Goal: Find contact information: Find contact information

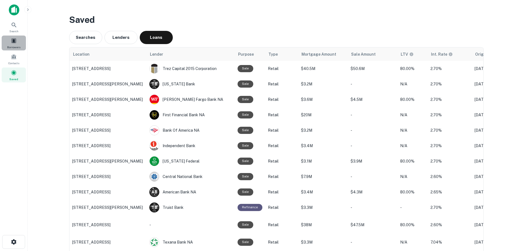
click at [5, 44] on div "Borrowers" at bounding box center [14, 43] width 24 height 15
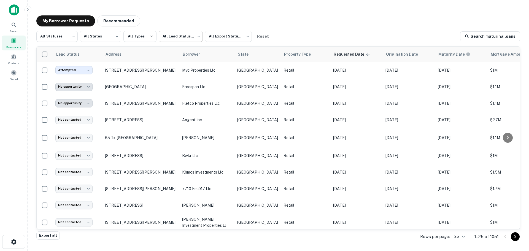
click at [167, 32] on body "**********" at bounding box center [264, 125] width 529 height 251
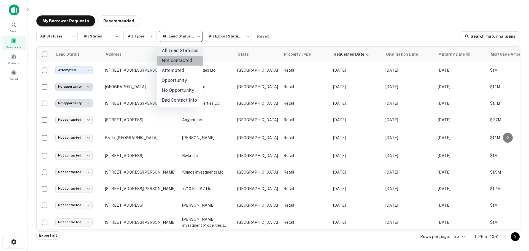
click at [172, 61] on li "Not contacted" at bounding box center [179, 61] width 45 height 10
type input "****"
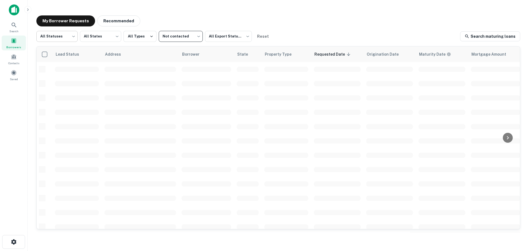
click at [71, 42] on body "Search Borrowers Contacts Saved My Borrower Requests Recommended All Statuses *…" at bounding box center [264, 125] width 529 height 251
click at [59, 69] on li "Fulfilled" at bounding box center [56, 71] width 41 height 10
type input "*********"
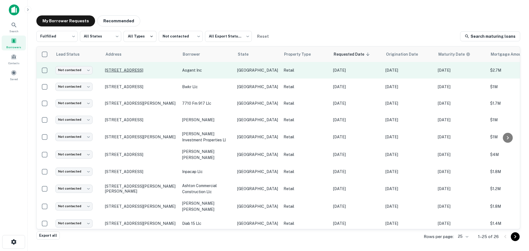
click at [117, 68] on p "2725 Yale St Houston, TX 77008" at bounding box center [141, 70] width 72 height 5
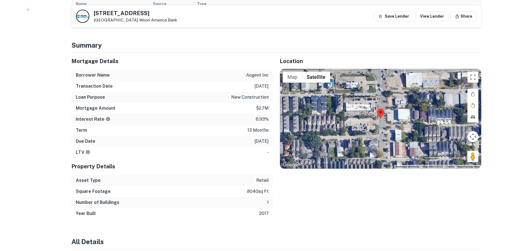
scroll to position [303, 0]
click at [108, 12] on h5 "2725 Yale St" at bounding box center [135, 13] width 83 height 6
click at [107, 12] on h5 "2725 Yale St" at bounding box center [135, 13] width 83 height 6
click at [106, 13] on h5 "2725 Yale St" at bounding box center [135, 13] width 83 height 6
click at [106, 11] on h5 "2725 Yale St" at bounding box center [135, 13] width 83 height 6
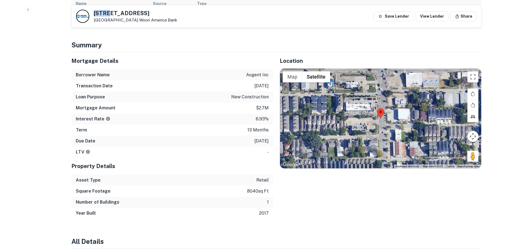
click at [106, 11] on h5 "2725 Yale St" at bounding box center [135, 13] width 83 height 6
copy h5 "2725 Yale St"
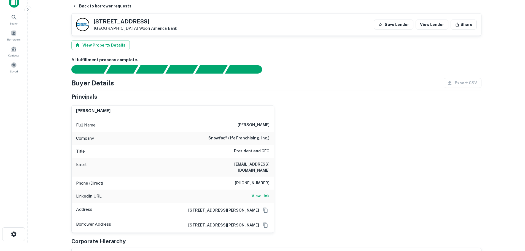
scroll to position [0, 0]
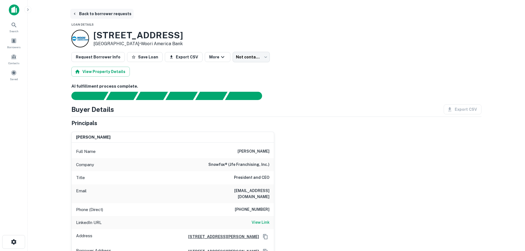
click at [104, 18] on button "Back to borrower requests" at bounding box center [101, 14] width 63 height 10
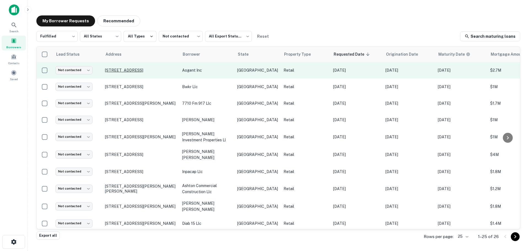
click at [126, 68] on p "2725 Yale St Houston, TX 77008" at bounding box center [141, 70] width 72 height 5
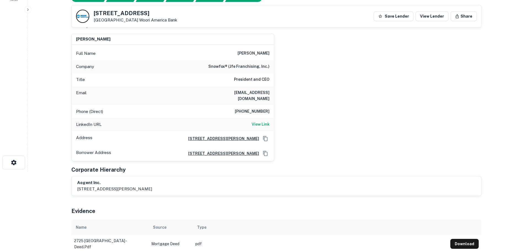
scroll to position [83, 0]
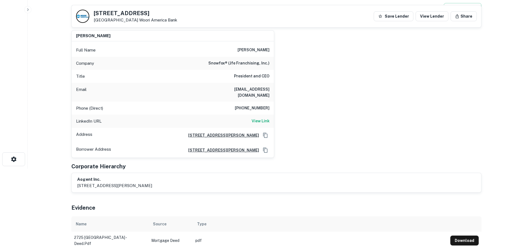
click at [257, 105] on h6 "(281) 394-2069" at bounding box center [252, 108] width 35 height 7
copy h6 "(281) 394-2069"
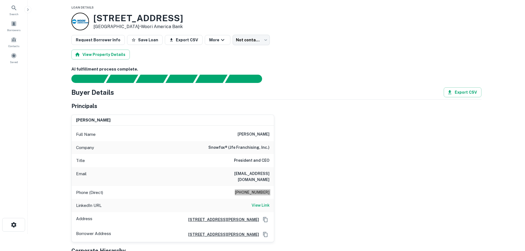
scroll to position [0, 0]
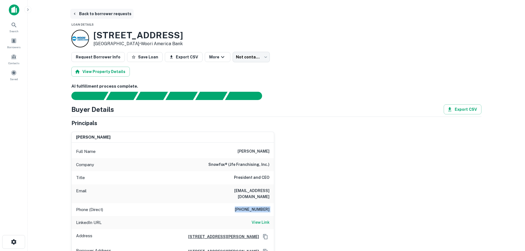
click at [100, 16] on button "Back to borrower requests" at bounding box center [101, 14] width 63 height 10
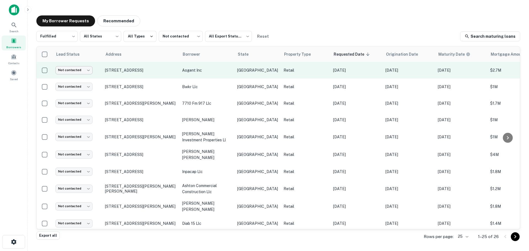
click at [77, 72] on body "Search Borrowers Contacts Saved My Borrower Requests Recommended Fulfilled ****…" at bounding box center [264, 125] width 529 height 251
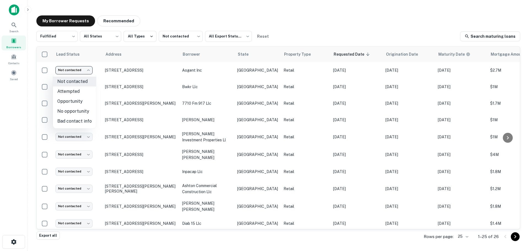
click at [74, 123] on li "Bad contact info" at bounding box center [74, 121] width 43 height 10
type input "**********"
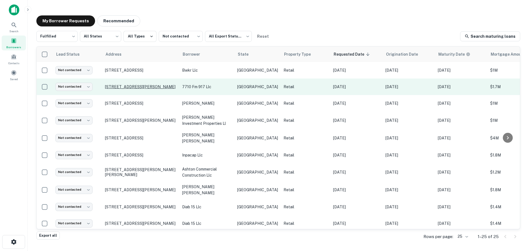
click at [133, 87] on p "7676 E Fm 917 Alvarado, TX 76009" at bounding box center [141, 86] width 72 height 5
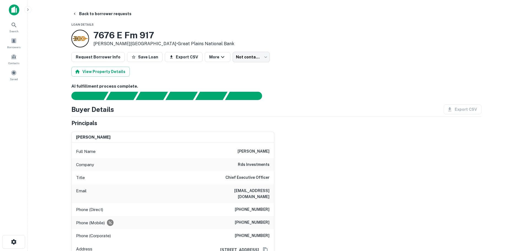
click at [258, 165] on h6 "rds investments" at bounding box center [254, 164] width 32 height 7
drag, startPoint x: 258, startPoint y: 165, endPoint x: 243, endPoint y: 163, distance: 14.7
click at [243, 163] on h6 "rds investments" at bounding box center [254, 164] width 32 height 7
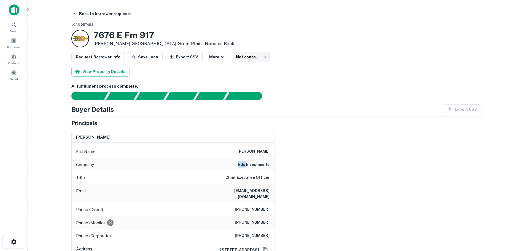
click at [243, 163] on h6 "rds investments" at bounding box center [254, 164] width 32 height 7
copy h6 "rds investments"
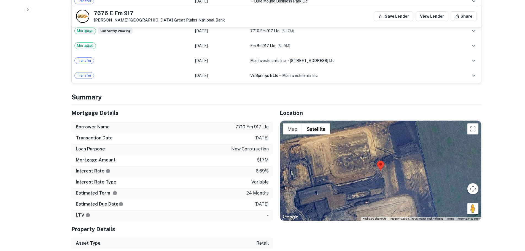
scroll to position [413, 0]
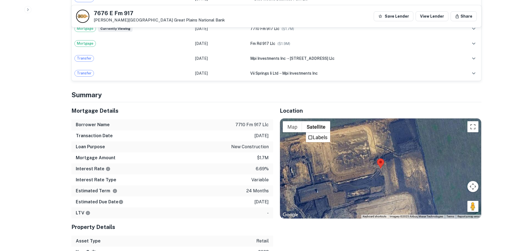
click at [115, 15] on h5 "7676 E Fm 917" at bounding box center [159, 13] width 131 height 6
copy h5 "7676 E Fm 917"
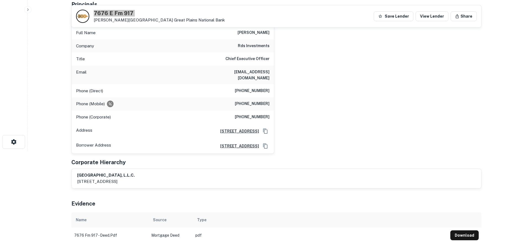
scroll to position [83, 0]
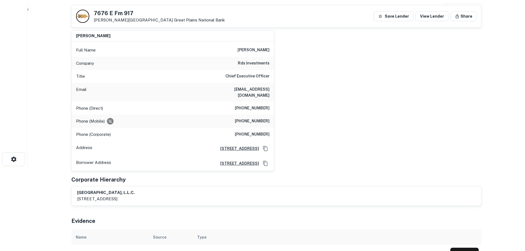
click at [257, 105] on h6 "(817) 439-1380" at bounding box center [252, 108] width 35 height 7
click at [256, 105] on h6 "(817) 439-1380" at bounding box center [252, 108] width 35 height 7
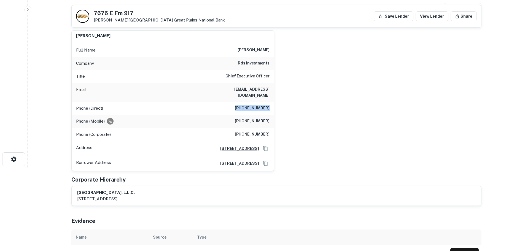
click at [256, 105] on h6 "(817) 439-1380" at bounding box center [252, 108] width 35 height 7
click at [244, 118] on h6 "(817) 925-4244" at bounding box center [252, 121] width 35 height 7
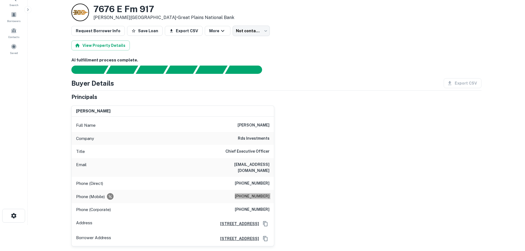
scroll to position [0, 0]
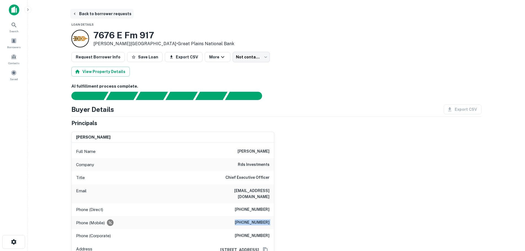
click at [103, 15] on button "Back to borrower requests" at bounding box center [101, 14] width 63 height 10
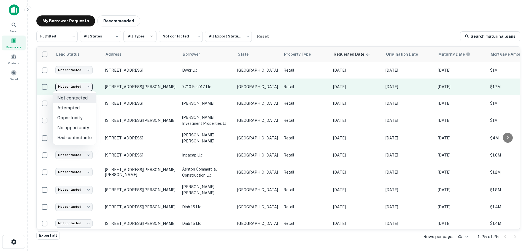
click at [71, 88] on body "Search Borrowers Contacts Saved My Borrower Requests Recommended Fulfilled ****…" at bounding box center [264, 125] width 529 height 251
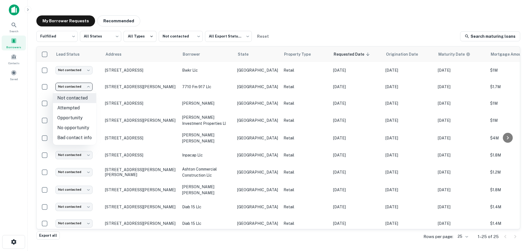
click at [71, 106] on li "Attempted" at bounding box center [74, 108] width 43 height 10
type input "*********"
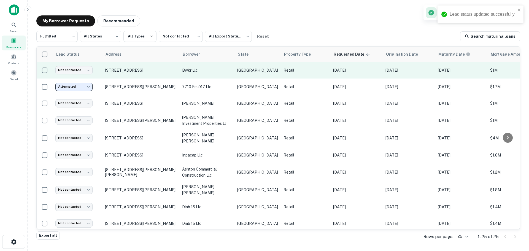
click at [122, 68] on p "3200 Northwest Fwy Wichita Falls, TX 76306" at bounding box center [141, 70] width 72 height 5
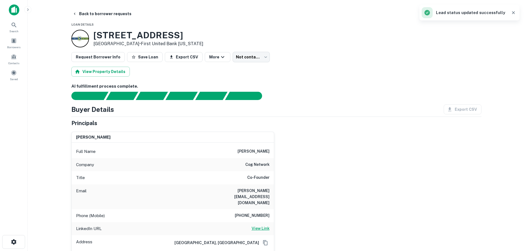
click at [259, 225] on h6 "View Link" at bounding box center [260, 228] width 18 height 6
click at [252, 212] on h6 "940-631-3827" at bounding box center [252, 215] width 35 height 7
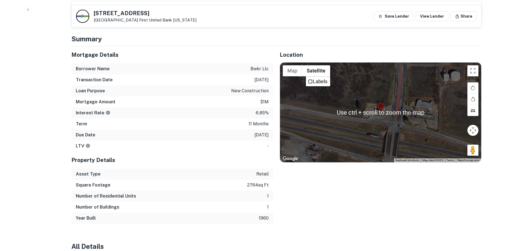
scroll to position [220, 0]
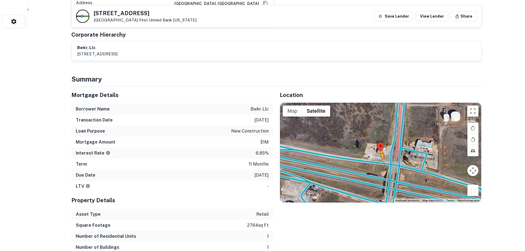
drag, startPoint x: 476, startPoint y: 179, endPoint x: 377, endPoint y: 150, distance: 102.8
click at [377, 150] on div "To activate drag with keyboard, press Alt + Enter. Once in keyboard drag state,…" at bounding box center [380, 153] width 201 height 100
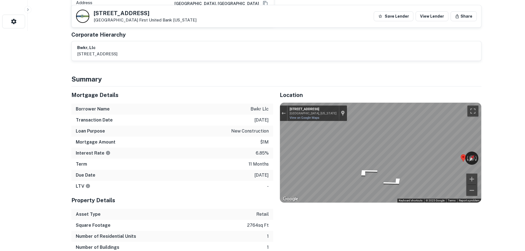
click at [476, 145] on div "← Move left → Move right ↑ Move up ↓ Move down + Zoom in - Zoom out 3446 Northw…" at bounding box center [380, 153] width 201 height 100
click at [141, 12] on h5 "3200 Northwest Fwy" at bounding box center [145, 13] width 103 height 6
click at [140, 12] on h5 "3200 Northwest Fwy" at bounding box center [145, 13] width 103 height 6
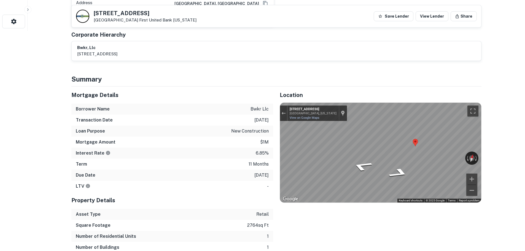
click at [140, 12] on h5 "3200 Northwest Fwy" at bounding box center [145, 13] width 103 height 6
click at [135, 13] on h5 "3200 Northwest Fwy" at bounding box center [145, 13] width 103 height 6
copy h5 "3200 Northwest Fwy"
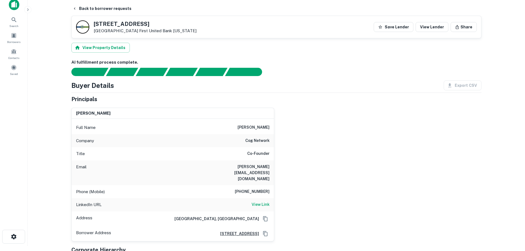
scroll to position [0, 0]
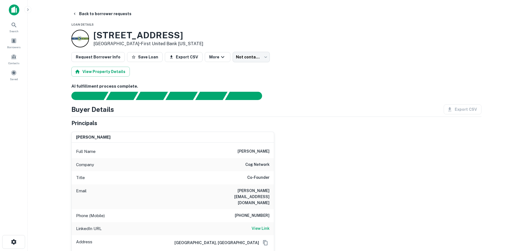
click at [259, 209] on div "Phone (Mobile) 940-631-3827" at bounding box center [173, 215] width 202 height 13
copy h6 "940-631-3827"
click at [105, 13] on button "Back to borrower requests" at bounding box center [101, 14] width 63 height 10
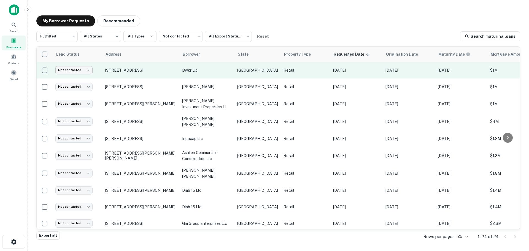
click at [81, 73] on body "Search Borrowers Contacts Saved My Borrower Requests Recommended Fulfilled ****…" at bounding box center [264, 125] width 529 height 251
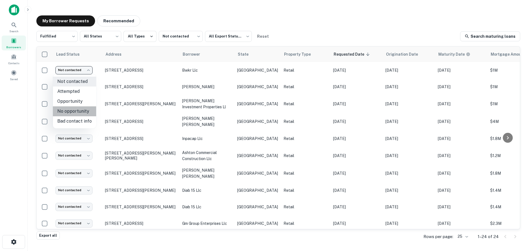
click at [79, 109] on li "No opportunity" at bounding box center [74, 111] width 43 height 10
type input "**********"
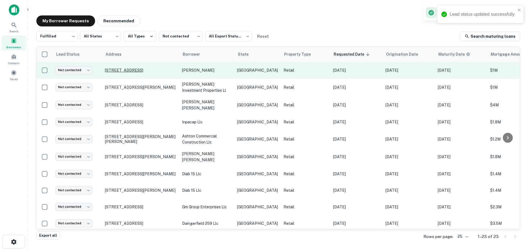
click at [139, 85] on p "217 S Reed St Pleasanton, TX 78064" at bounding box center [141, 87] width 72 height 5
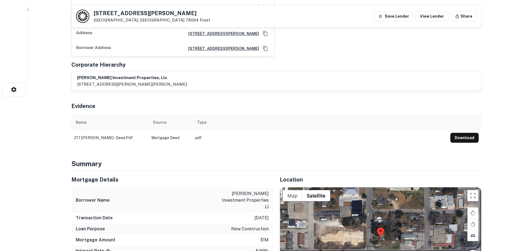
scroll to position [83, 0]
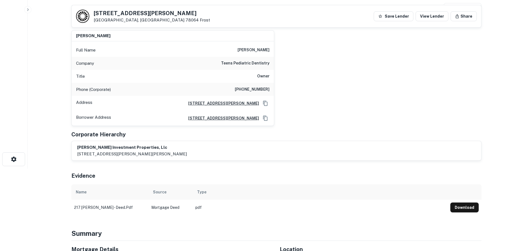
click at [125, 13] on h5 "217 S REED ST" at bounding box center [152, 13] width 116 height 6
copy h5 "217 S REED ST"
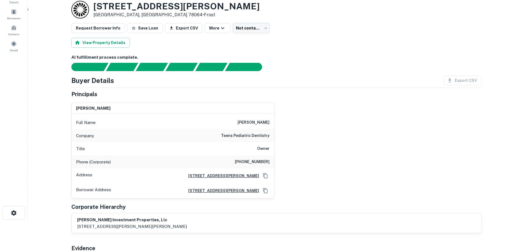
scroll to position [0, 0]
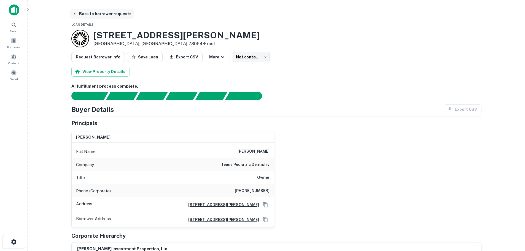
click at [109, 16] on button "Back to borrower requests" at bounding box center [101, 14] width 63 height 10
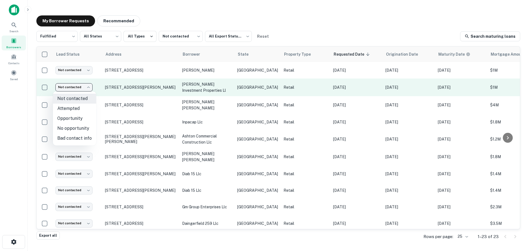
click at [76, 85] on body "Search Borrowers Contacts Saved My Borrower Requests Recommended Fulfilled ****…" at bounding box center [264, 125] width 529 height 251
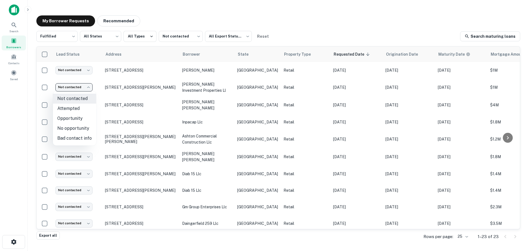
click at [73, 126] on li "No opportunity" at bounding box center [74, 128] width 43 height 10
type input "**********"
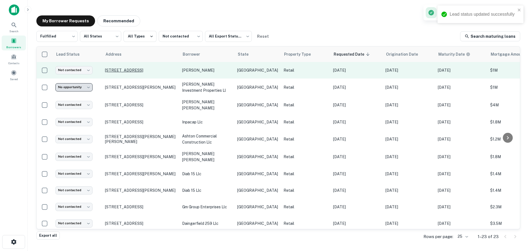
click at [138, 68] on p "301 W Palm Valley Blvd Round Rock, TX 78664" at bounding box center [141, 70] width 72 height 5
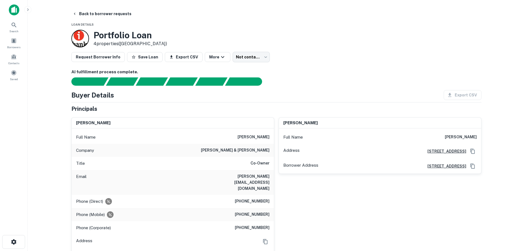
click at [262, 151] on h6 "barnett & patterson" at bounding box center [235, 150] width 69 height 7
copy h6 "barnett & patterson"
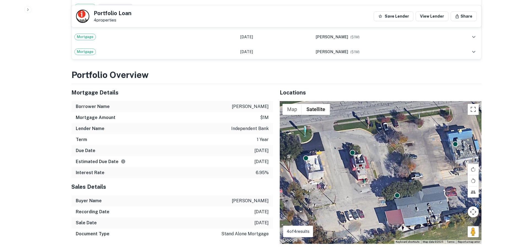
scroll to position [413, 0]
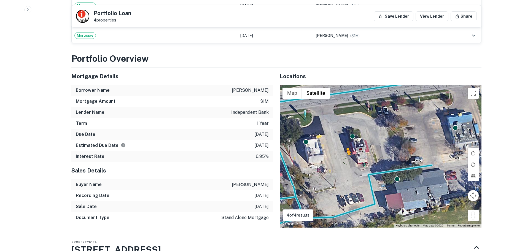
drag, startPoint x: 472, startPoint y: 207, endPoint x: 345, endPoint y: 147, distance: 140.4
click at [345, 147] on div "To activate drag with keyboard, press Alt + Enter. Once in keyboard drag state,…" at bounding box center [381, 156] width 202 height 143
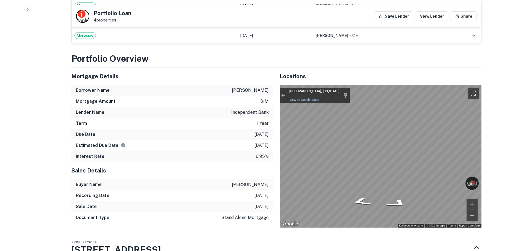
click at [471, 88] on button "Toggle fullscreen view" at bounding box center [472, 93] width 11 height 11
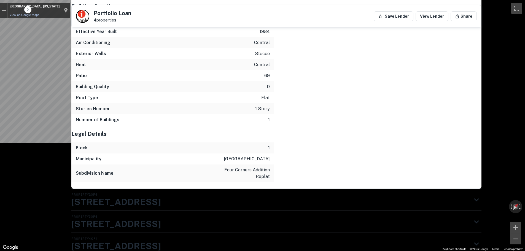
scroll to position [945, 0]
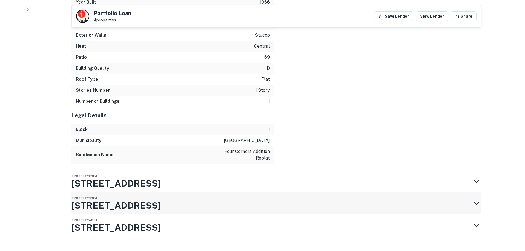
click at [242, 192] on div "Property 3 of 4 211 W Palm Valley Blvd" at bounding box center [271, 203] width 400 height 22
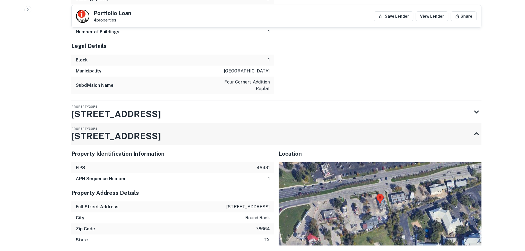
scroll to position [1110, 0]
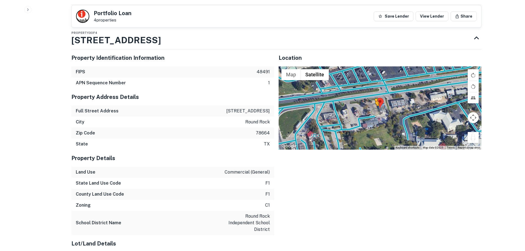
drag, startPoint x: 477, startPoint y: 125, endPoint x: 372, endPoint y: 99, distance: 108.8
click at [373, 99] on div "To activate drag with keyboard, press Alt + Enter. Once in keyboard drag state,…" at bounding box center [379, 107] width 203 height 83
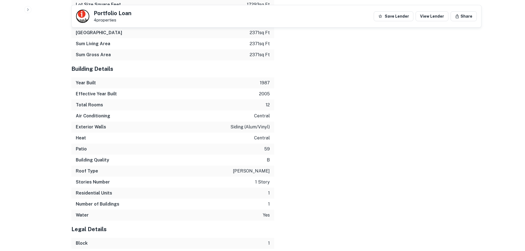
scroll to position [1433, 0]
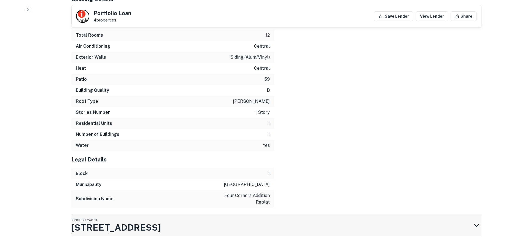
click at [205, 214] on div "Property 4 of 4 307 W Palm Valley Blvd" at bounding box center [271, 225] width 400 height 22
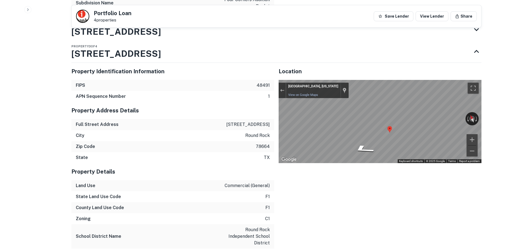
scroll to position [1034, 0]
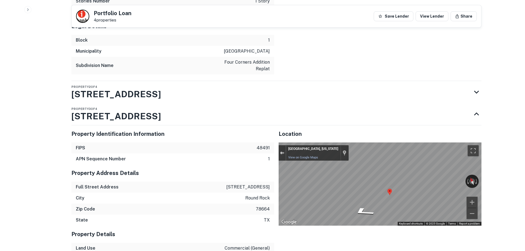
click at [281, 151] on div "Exit the Street View" at bounding box center [282, 152] width 4 height 3
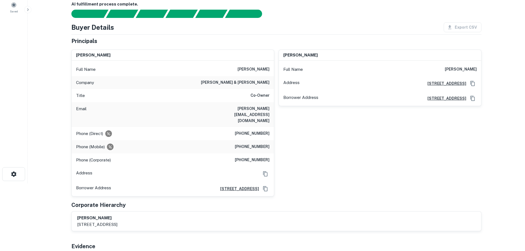
scroll to position [15, 0]
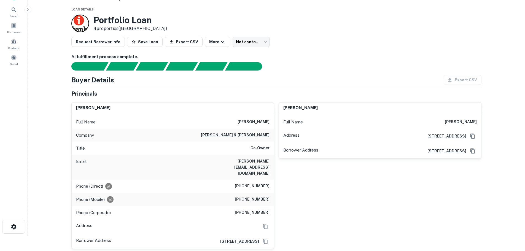
click at [255, 183] on h6 "(856) 810-2160" at bounding box center [252, 186] width 35 height 7
click at [256, 183] on h6 "(856) 810-2160" at bounding box center [252, 186] width 35 height 7
copy h6 "(856) 810-2160"
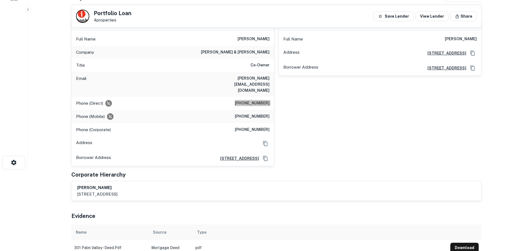
scroll to position [43, 0]
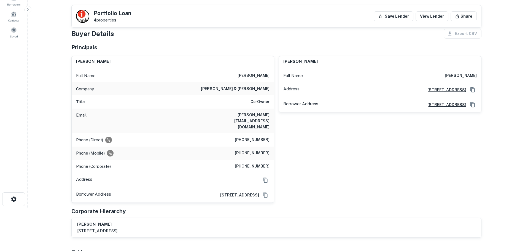
click at [254, 150] on h6 "(609) 206-0254" at bounding box center [252, 153] width 35 height 7
copy h6 "(609) 206-0254"
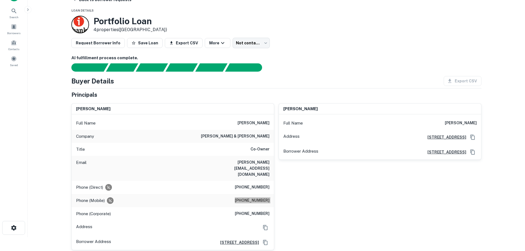
scroll to position [0, 0]
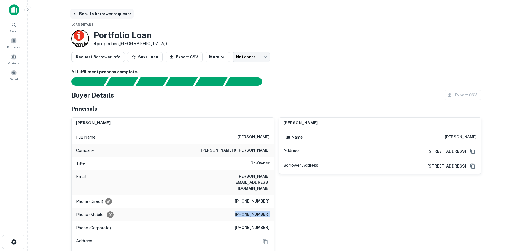
click at [120, 11] on button "Back to borrower requests" at bounding box center [101, 14] width 63 height 10
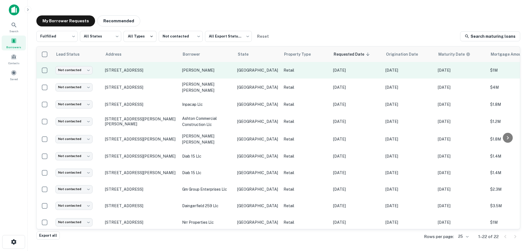
click at [80, 74] on td "Not contacted **** ​" at bounding box center [78, 70] width 50 height 17
click at [84, 70] on body "Search Borrowers Contacts Saved My Borrower Requests Recommended Fulfilled ****…" at bounding box center [264, 125] width 529 height 251
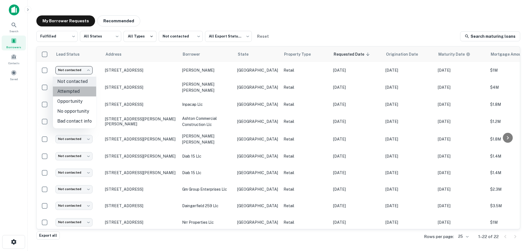
click at [77, 87] on li "Attempted" at bounding box center [74, 91] width 43 height 10
type input "*********"
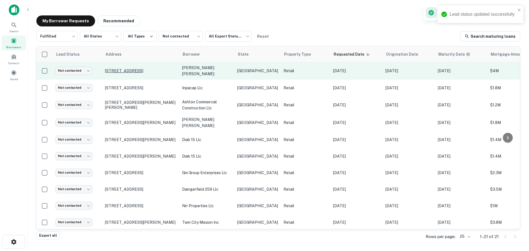
click at [125, 71] on p "3002 Richmond Rd Texarkana, TX 75503" at bounding box center [141, 70] width 72 height 5
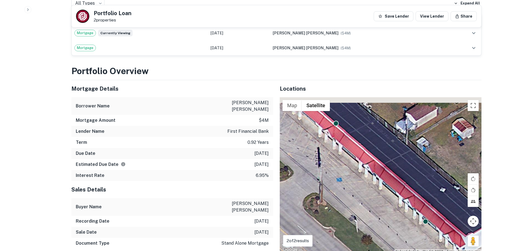
scroll to position [331, 0]
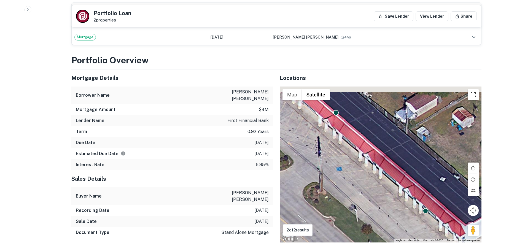
click at [469, 91] on button "Toggle fullscreen view" at bounding box center [472, 94] width 11 height 11
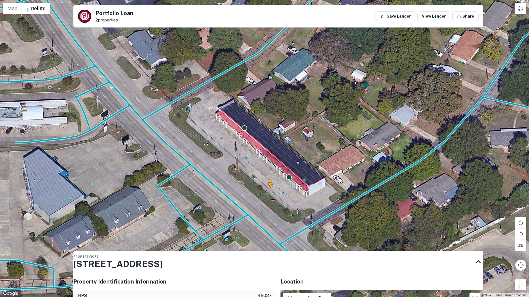
drag, startPoint x: 511, startPoint y: 278, endPoint x: 266, endPoint y: 183, distance: 263.4
click at [266, 183] on div "To activate drag with keyboard, press Alt + Enter. Once in keyboard drag state,…" at bounding box center [264, 148] width 529 height 297
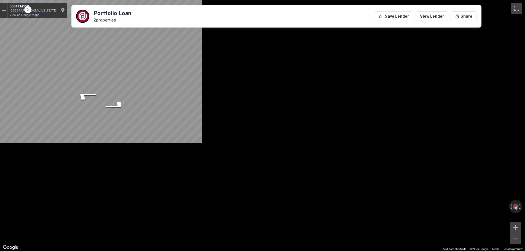
scroll to position [28, 0]
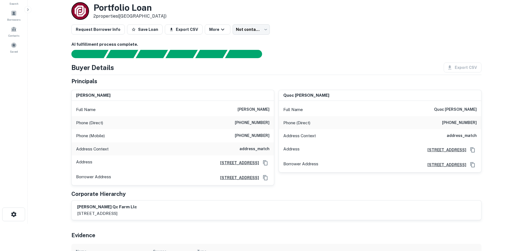
click at [259, 123] on h6 "(870) 772-1054" at bounding box center [252, 123] width 35 height 7
click at [252, 136] on h6 "(903) 908-4604" at bounding box center [252, 135] width 35 height 7
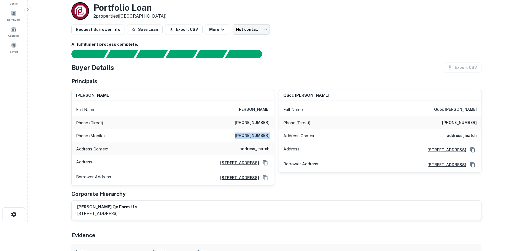
click at [252, 136] on h6 "(903) 908-4604" at bounding box center [252, 135] width 35 height 7
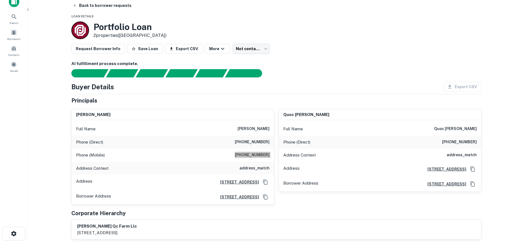
scroll to position [0, 0]
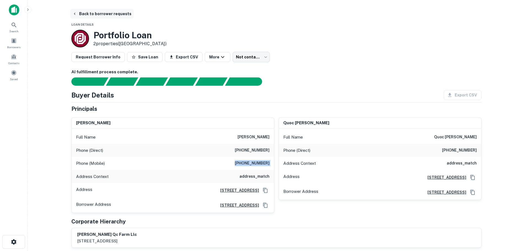
click at [113, 12] on button "Back to borrower requests" at bounding box center [101, 14] width 63 height 10
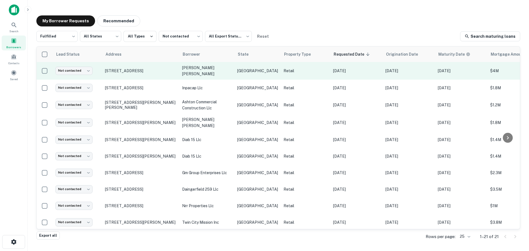
click at [80, 75] on td "Not contacted **** ​" at bounding box center [78, 71] width 50 height 18
click at [83, 72] on body "Search Borrowers Contacts Saved My Borrower Requests Recommended Fulfilled ****…" at bounding box center [264, 125] width 529 height 251
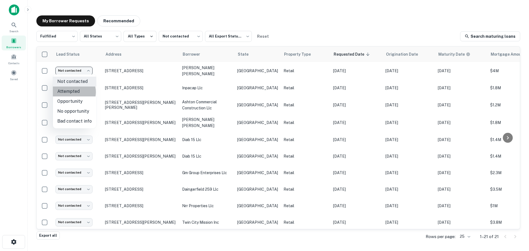
click at [71, 92] on li "Attempted" at bounding box center [74, 91] width 43 height 10
type input "*********"
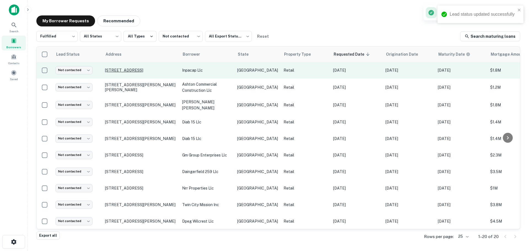
click at [154, 72] on p "2101 S Loop 336 W Conroe, TX 77304" at bounding box center [141, 70] width 72 height 5
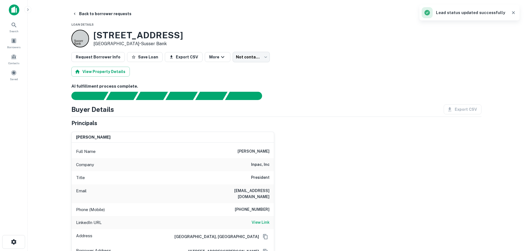
scroll to position [28, 0]
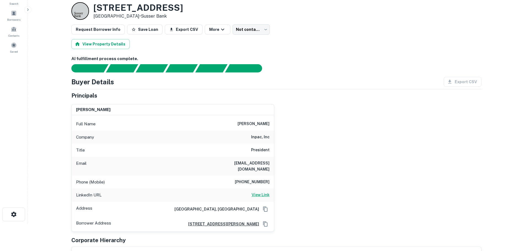
click at [263, 192] on h6 "View Link" at bounding box center [260, 195] width 18 height 6
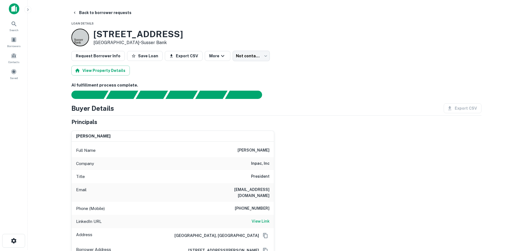
scroll to position [0, 0]
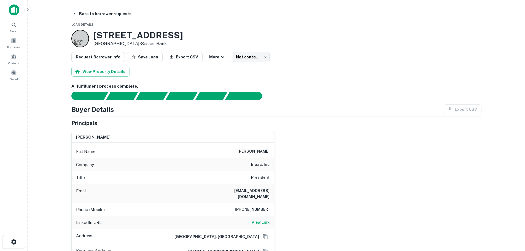
click at [148, 37] on h3 "2101 S Loop 336 W" at bounding box center [138, 35] width 90 height 10
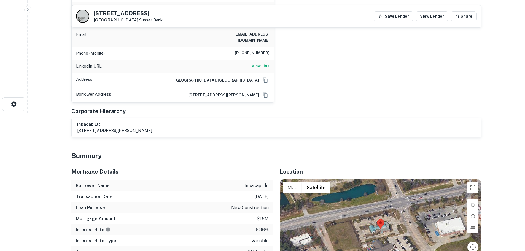
scroll to position [275, 0]
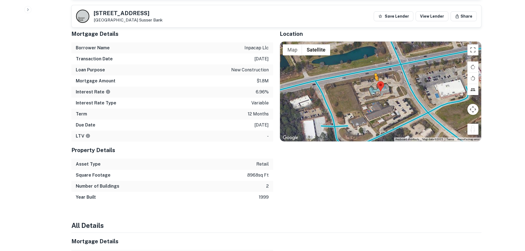
drag, startPoint x: 470, startPoint y: 125, endPoint x: 373, endPoint y: 80, distance: 107.6
click at [373, 80] on div "To activate drag with keyboard, press Alt + Enter. Once in keyboard drag state,…" at bounding box center [380, 92] width 201 height 100
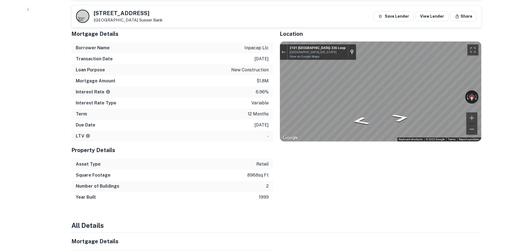
drag, startPoint x: 354, startPoint y: 114, endPoint x: 469, endPoint y: 86, distance: 118.1
click at [469, 86] on div "← Move left → Move right ↑ Move up ↓ Move down + Zoom in - Zoom out 2101 TX-336…" at bounding box center [380, 92] width 201 height 100
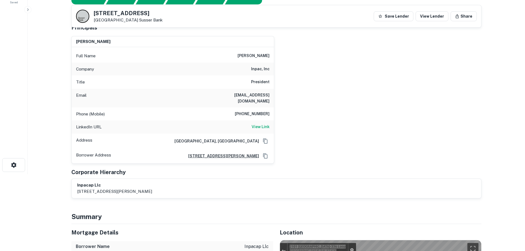
scroll to position [28, 0]
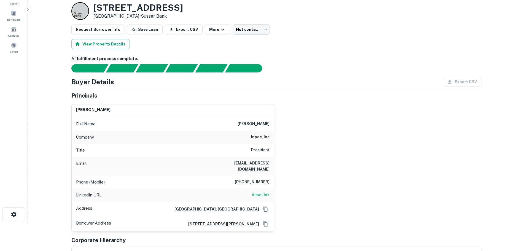
click at [258, 179] on h6 "713-927-0494" at bounding box center [252, 182] width 35 height 7
click at [249, 179] on h6 "713-927-0494" at bounding box center [252, 182] width 35 height 7
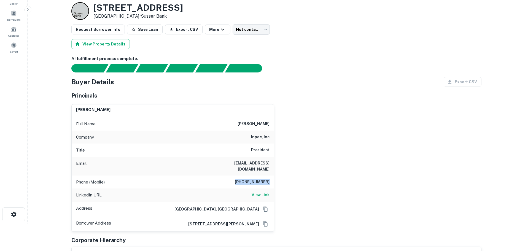
click at [249, 179] on h6 "713-927-0494" at bounding box center [252, 182] width 35 height 7
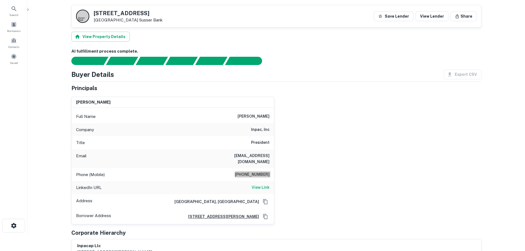
scroll to position [0, 0]
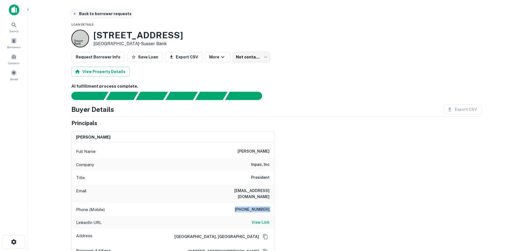
click at [95, 15] on button "Back to borrower requests" at bounding box center [101, 14] width 63 height 10
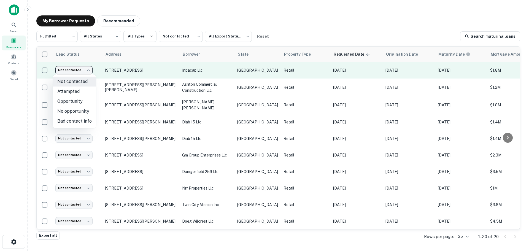
click at [73, 70] on body "Search Borrowers Contacts Saved My Borrower Requests Recommended Fulfilled ****…" at bounding box center [264, 125] width 529 height 251
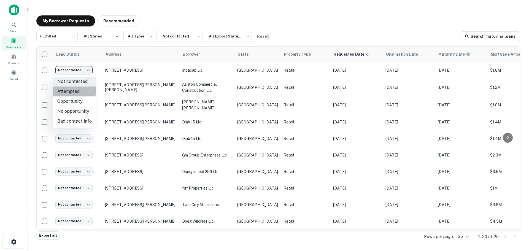
click at [72, 90] on li "Attempted" at bounding box center [74, 91] width 43 height 10
type input "*********"
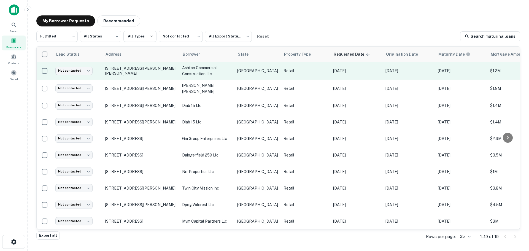
click at [132, 70] on p "926 S Powell Pkwy Anna, TX 75409" at bounding box center [141, 71] width 72 height 10
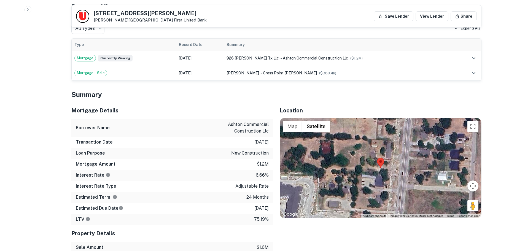
scroll to position [303, 0]
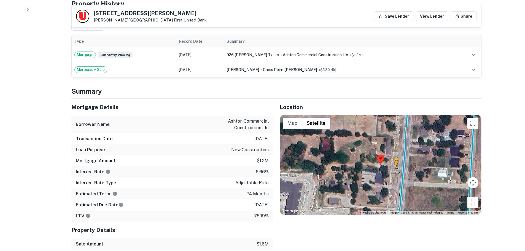
drag, startPoint x: 473, startPoint y: 201, endPoint x: 396, endPoint y: 166, distance: 84.7
click at [396, 166] on div "To activate drag with keyboard, press Alt + Enter. Once in keyboard drag state,…" at bounding box center [380, 165] width 201 height 100
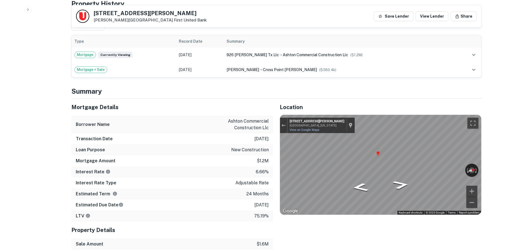
click at [137, 12] on h5 "926 S POWELL PKWY" at bounding box center [150, 13] width 113 height 6
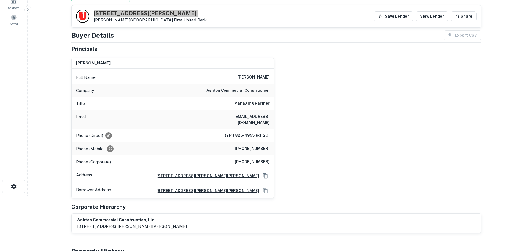
scroll to position [55, 0]
click at [253, 132] on h6 "(214) 826-4955 ext. 201" at bounding box center [247, 135] width 45 height 7
click at [259, 146] on h6 "(214) 284-2111" at bounding box center [252, 149] width 35 height 7
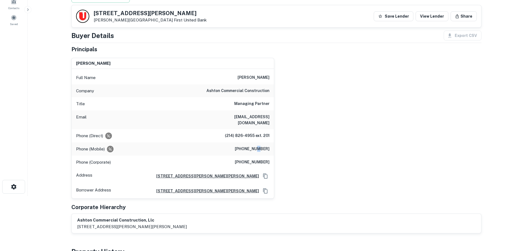
click at [259, 146] on h6 "(214) 284-2111" at bounding box center [252, 149] width 35 height 7
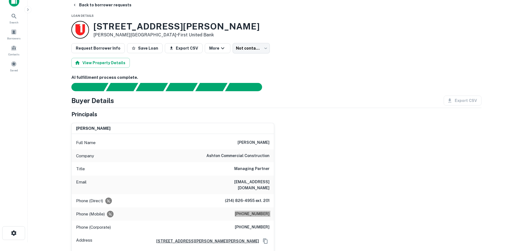
scroll to position [0, 0]
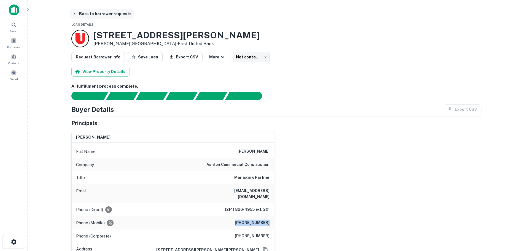
click at [118, 15] on button "Back to borrower requests" at bounding box center [101, 14] width 63 height 10
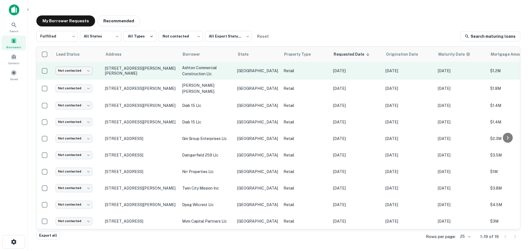
click at [75, 74] on body "Search Borrowers Contacts Saved My Borrower Requests Recommended Fulfilled ****…" at bounding box center [264, 125] width 529 height 251
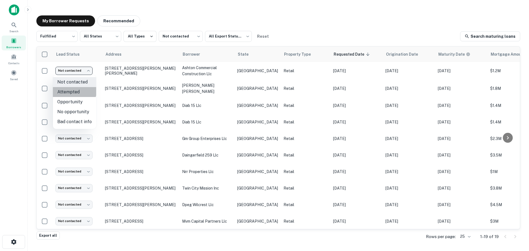
click at [74, 90] on li "Attempted" at bounding box center [74, 92] width 43 height 10
type input "*********"
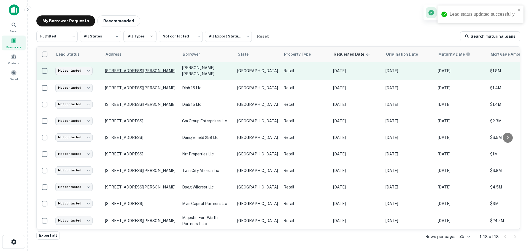
click at [144, 86] on p "217 W 1st St Brady, TX 76825" at bounding box center [141, 87] width 72 height 5
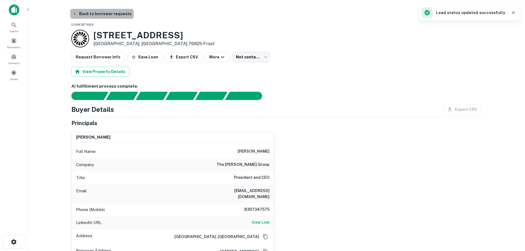
click at [114, 17] on button "Back to borrower requests" at bounding box center [101, 14] width 63 height 10
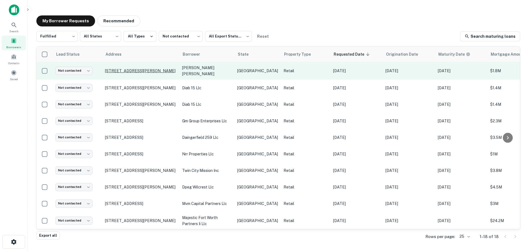
click at [122, 69] on p "4979 Lusk Ln Flower Mound, TX 75028" at bounding box center [141, 70] width 72 height 5
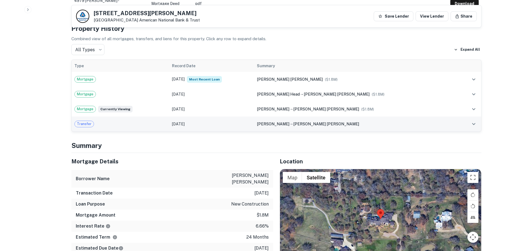
scroll to position [331, 0]
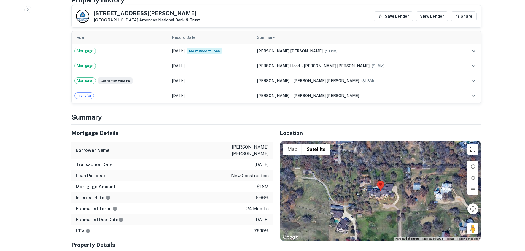
click at [473, 145] on button "Toggle fullscreen view" at bounding box center [472, 148] width 11 height 11
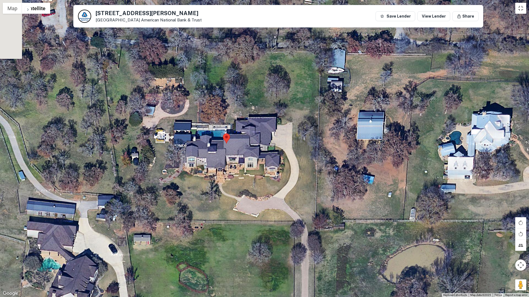
drag, startPoint x: 241, startPoint y: 129, endPoint x: 251, endPoint y: 229, distance: 100.0
click at [251, 229] on div at bounding box center [264, 148] width 529 height 297
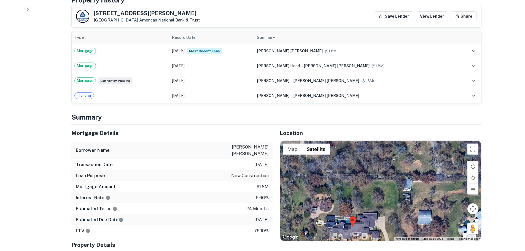
click at [119, 15] on h5 "4979 Lusk Ln" at bounding box center [147, 13] width 106 height 6
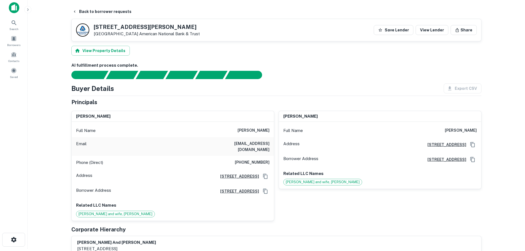
scroll to position [0, 0]
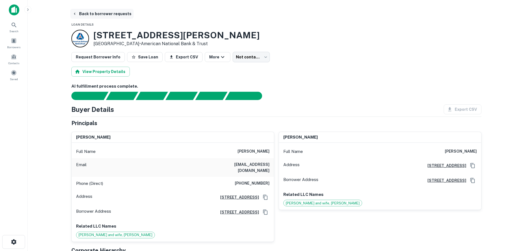
click at [120, 15] on button "Back to borrower requests" at bounding box center [101, 14] width 63 height 10
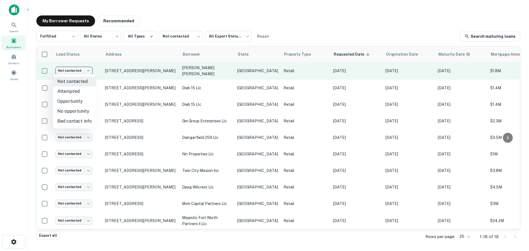
click at [83, 68] on body "Search Borrowers Contacts Saved My Borrower Requests Recommended Fulfilled ****…" at bounding box center [264, 125] width 529 height 251
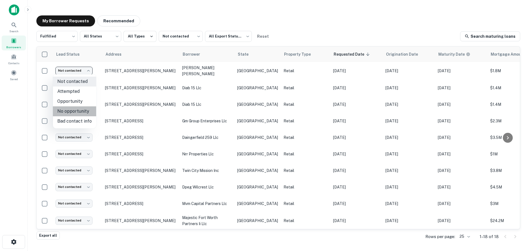
click at [80, 109] on li "No opportunity" at bounding box center [74, 111] width 43 height 10
type input "**********"
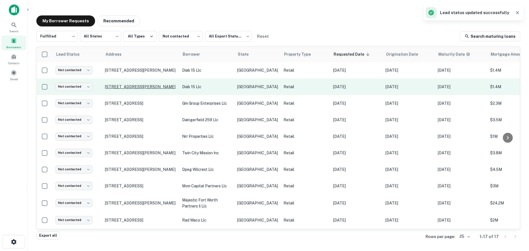
click at [144, 85] on p "110 S Bridge St Brady, TX 76825" at bounding box center [141, 86] width 72 height 5
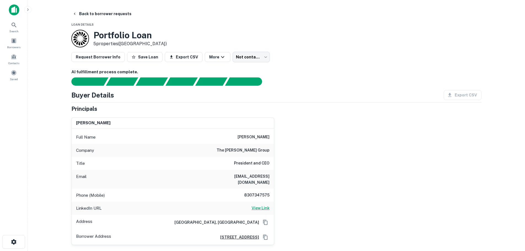
click at [258, 205] on h6 "View Link" at bounding box center [260, 208] width 18 height 6
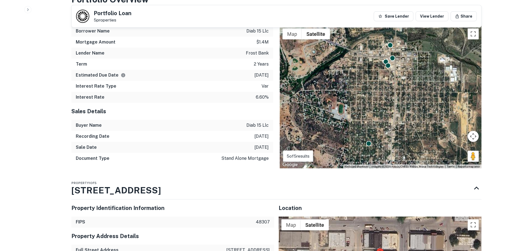
scroll to position [523, 0]
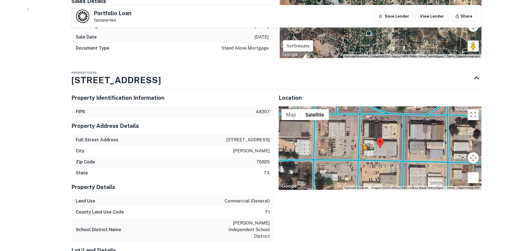
drag, startPoint x: 476, startPoint y: 173, endPoint x: 362, endPoint y: 150, distance: 116.4
click at [362, 150] on div "To activate drag with keyboard, press Alt + Enter. Once in keyboard drag state,…" at bounding box center [379, 147] width 203 height 83
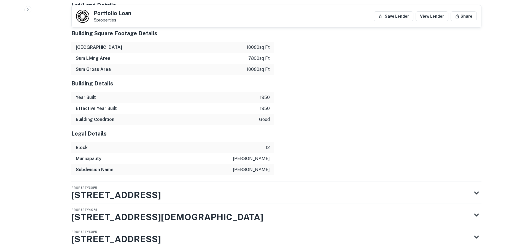
scroll to position [771, 0]
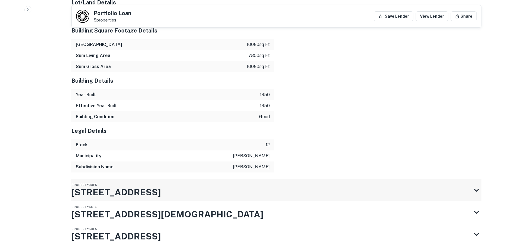
click at [344, 179] on div "Property 3 of 5 217 W 1ST ST" at bounding box center [271, 190] width 400 height 22
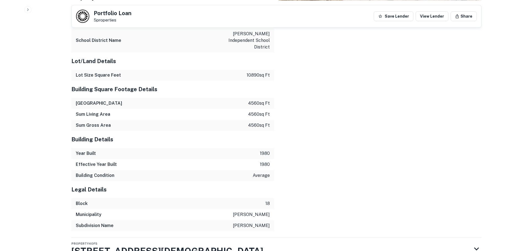
scroll to position [1111, 0]
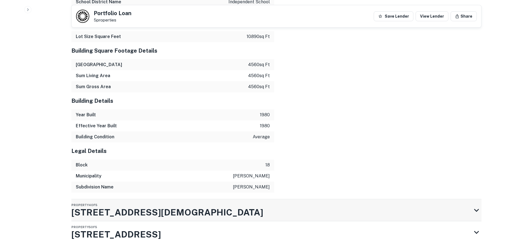
click at [344, 199] on div "Property 4 of 5 200 S CHURCH ST" at bounding box center [271, 210] width 400 height 22
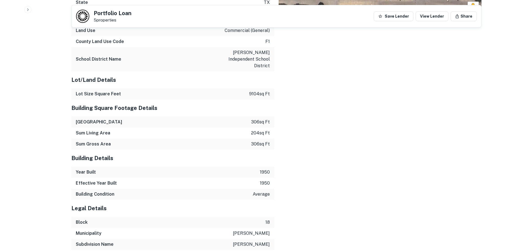
scroll to position [1442, 0]
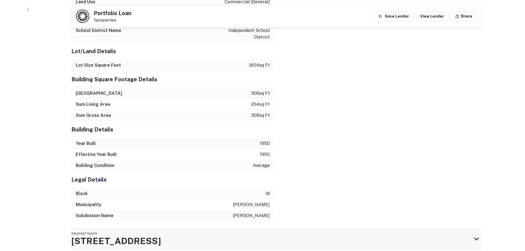
click at [342, 228] on div "Property 5 of 5 200 W 2ND ST" at bounding box center [271, 239] width 400 height 22
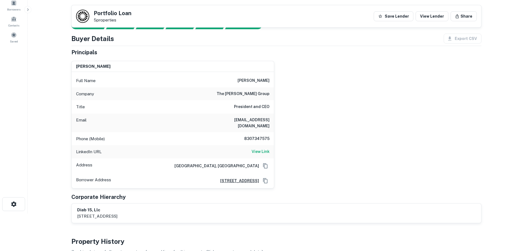
scroll to position [0, 0]
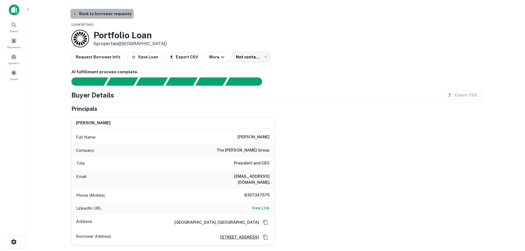
click at [113, 14] on button "Back to borrower requests" at bounding box center [101, 14] width 63 height 10
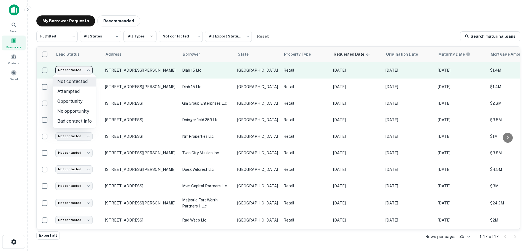
click at [72, 74] on body "Search Borrowers Contacts Saved My Borrower Requests Recommended Fulfilled ****…" at bounding box center [264, 125] width 529 height 251
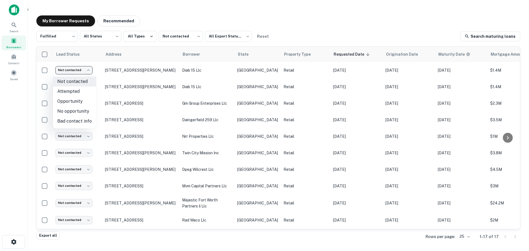
click at [74, 114] on li "No opportunity" at bounding box center [74, 111] width 43 height 10
type input "**********"
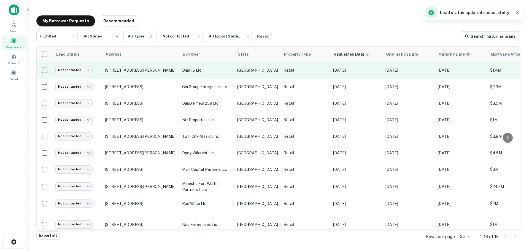
click at [136, 69] on p "110 S Bridge St Brady, TX 76825" at bounding box center [141, 70] width 72 height 5
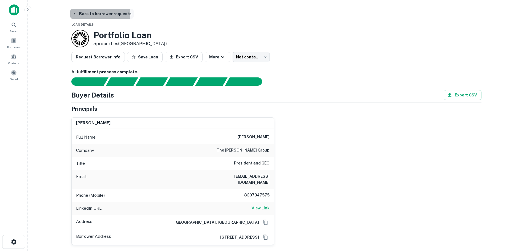
click at [93, 13] on button "Back to borrower requests" at bounding box center [101, 14] width 63 height 10
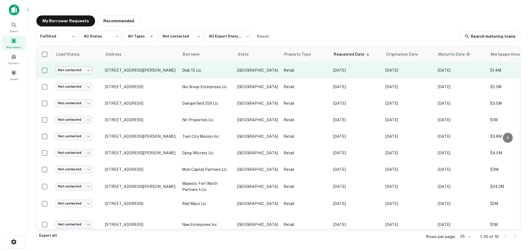
click at [71, 73] on body "Search Borrowers Contacts Saved My Borrower Requests Recommended Fulfilled ****…" at bounding box center [264, 125] width 529 height 251
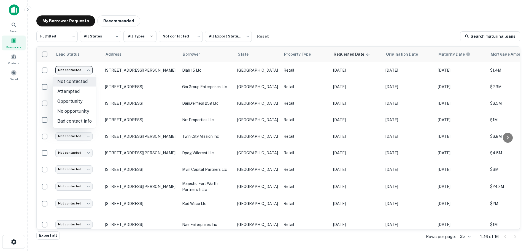
click at [71, 111] on li "No opportunity" at bounding box center [74, 111] width 43 height 10
type input "**********"
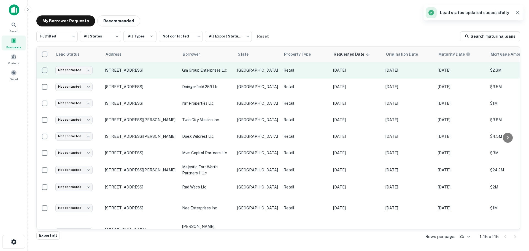
click at [138, 72] on p "7419 El Dorado Ct Laredo, TX 78045" at bounding box center [141, 70] width 72 height 5
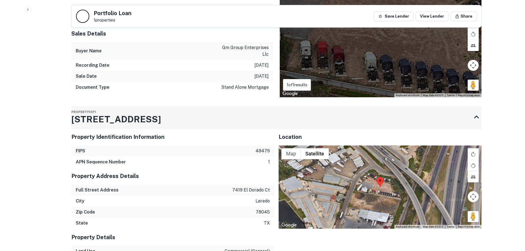
scroll to position [496, 0]
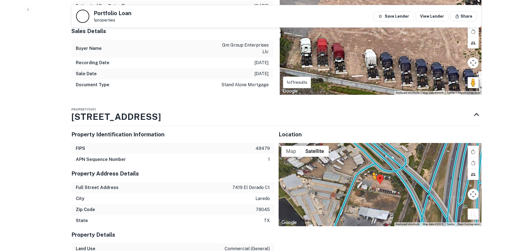
drag, startPoint x: 478, startPoint y: 202, endPoint x: 364, endPoint y: 170, distance: 117.5
click at [364, 170] on div "To activate drag with keyboard, press Alt + Enter. Once in keyboard drag state,…" at bounding box center [379, 184] width 203 height 83
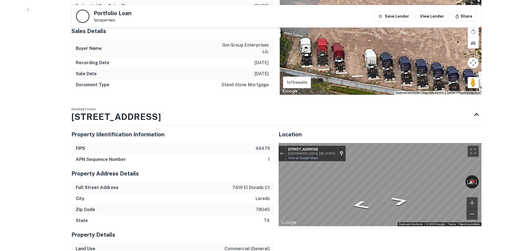
click at [486, 171] on div "Back to borrower requests Portfolio Loan 1 properties Save Lender View Lender S…" at bounding box center [276, 23] width 423 height 1021
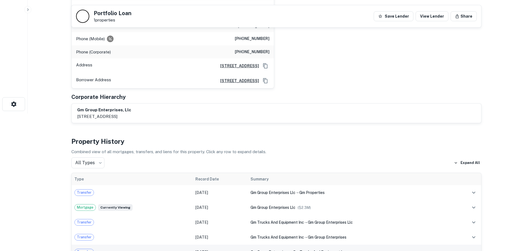
scroll to position [28, 0]
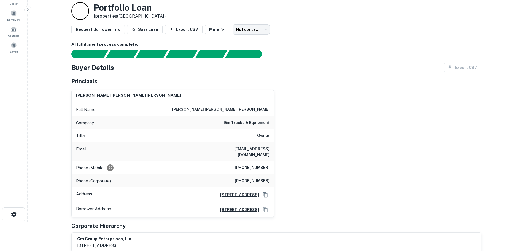
click at [261, 164] on h6 "(432) 425-6464" at bounding box center [252, 167] width 35 height 7
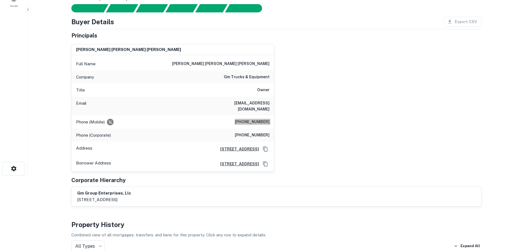
scroll to position [0, 0]
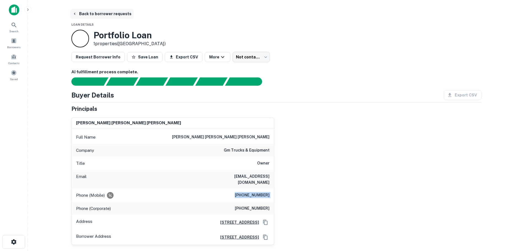
click at [109, 15] on button "Back to borrower requests" at bounding box center [101, 14] width 63 height 10
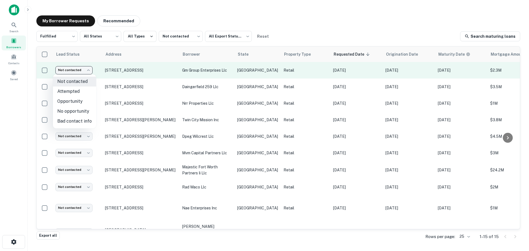
click at [73, 72] on body "Search Borrowers Contacts Saved My Borrower Requests Recommended Fulfilled ****…" at bounding box center [264, 125] width 529 height 251
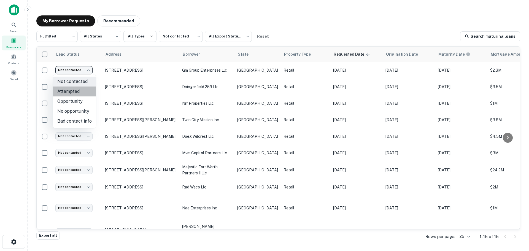
click at [78, 92] on li "Attempted" at bounding box center [74, 91] width 43 height 10
type input "*********"
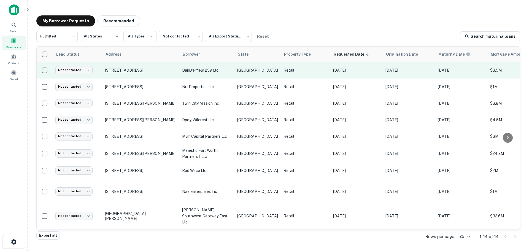
click at [121, 71] on p "201 Cotton St Daingerfield, TX 75638" at bounding box center [141, 70] width 72 height 5
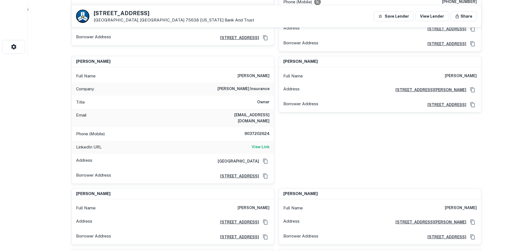
scroll to position [138, 0]
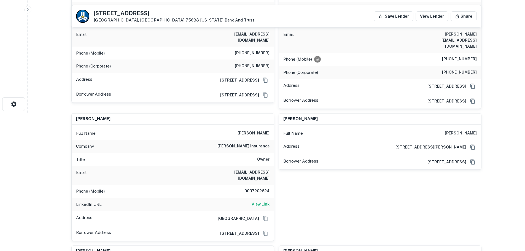
click at [128, 14] on h5 "201 Cotton St" at bounding box center [174, 13] width 160 height 6
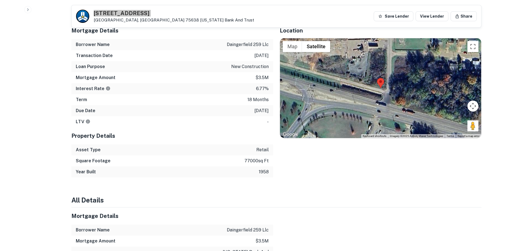
scroll to position [606, 0]
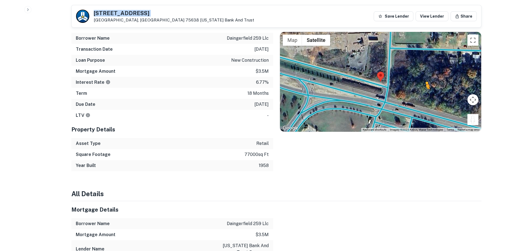
drag, startPoint x: 470, startPoint y: 101, endPoint x: 429, endPoint y: 78, distance: 46.8
click at [426, 77] on div "To activate drag with keyboard, press Alt + Enter. Once in keyboard drag state,…" at bounding box center [380, 82] width 201 height 100
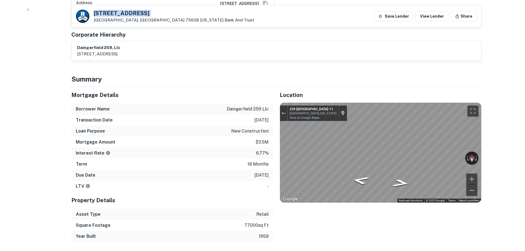
scroll to position [468, 0]
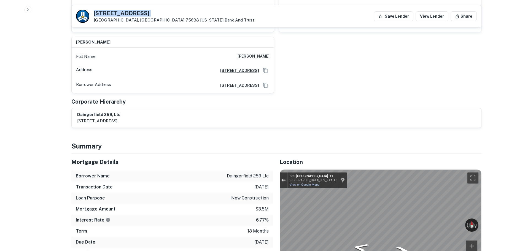
click at [281, 176] on button "Exit the Street View" at bounding box center [283, 179] width 7 height 7
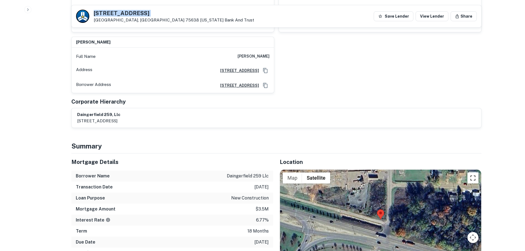
click at [475, 172] on button "Toggle fullscreen view" at bounding box center [472, 177] width 11 height 11
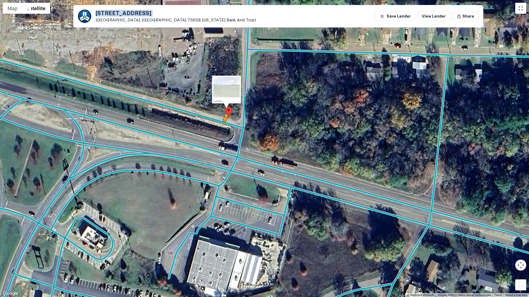
drag, startPoint x: 519, startPoint y: 290, endPoint x: 225, endPoint y: 126, distance: 336.2
click at [225, 126] on div "To activate drag with keyboard, press Alt + Enter. Once in keyboard drag state,…" at bounding box center [264, 148] width 529 height 297
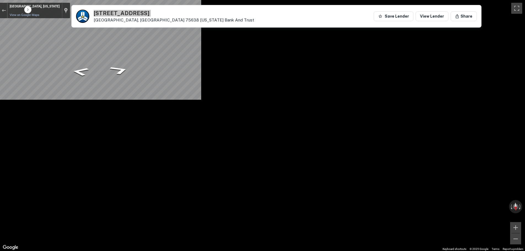
scroll to position [0, 0]
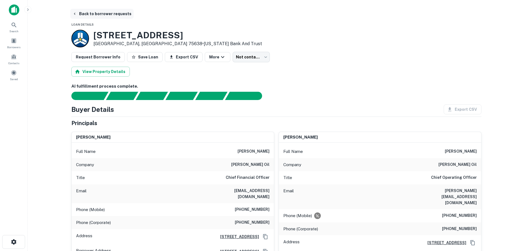
click at [115, 12] on button "Back to borrower requests" at bounding box center [101, 14] width 63 height 10
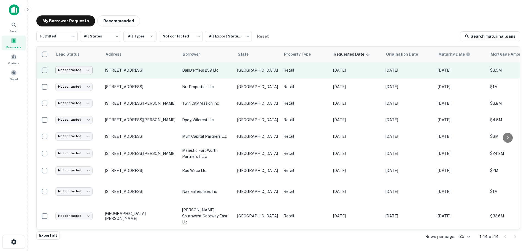
click at [69, 72] on body "Search Borrowers Contacts Saved My Borrower Requests Recommended Fulfilled ****…" at bounding box center [264, 125] width 529 height 251
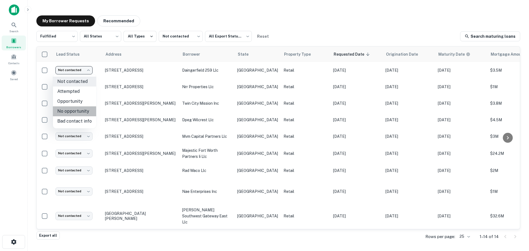
click at [79, 110] on li "No opportunity" at bounding box center [74, 111] width 43 height 10
type input "**********"
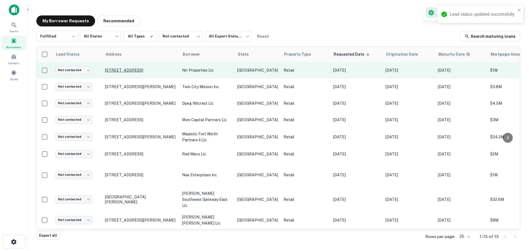
click at [146, 70] on p "1701 Airport Fwy Euless, TX 76040" at bounding box center [141, 70] width 72 height 5
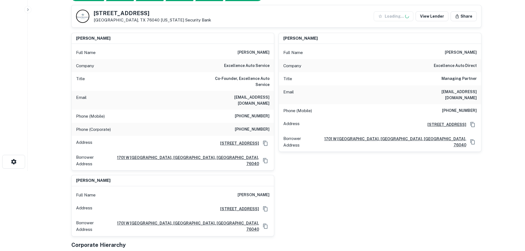
scroll to position [83, 0]
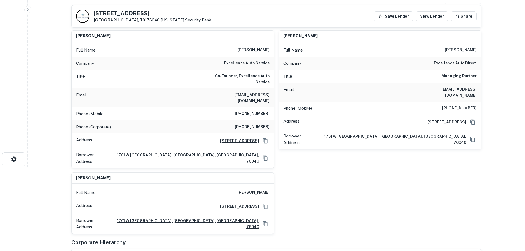
click at [258, 66] on h6 "excellence auto service" at bounding box center [246, 63] width 45 height 7
click at [261, 48] on h6 "matt riahi" at bounding box center [253, 50] width 32 height 7
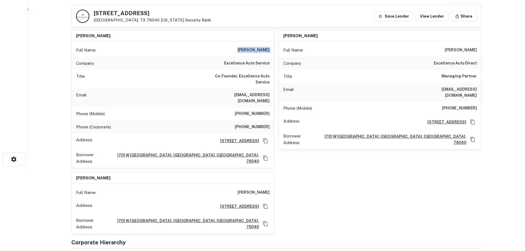
click at [261, 48] on h6 "matt riahi" at bounding box center [253, 50] width 32 height 7
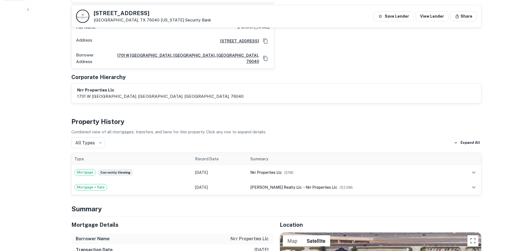
scroll to position [386, 0]
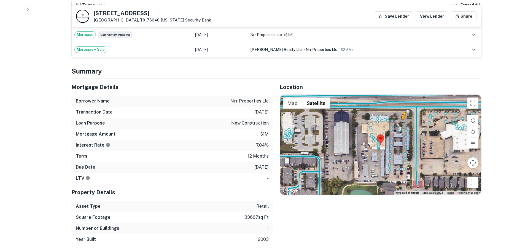
drag, startPoint x: 472, startPoint y: 171, endPoint x: 403, endPoint y: 110, distance: 91.7
click at [403, 110] on div "To activate drag with keyboard, press Alt + Enter. Once in keyboard drag state,…" at bounding box center [380, 145] width 201 height 100
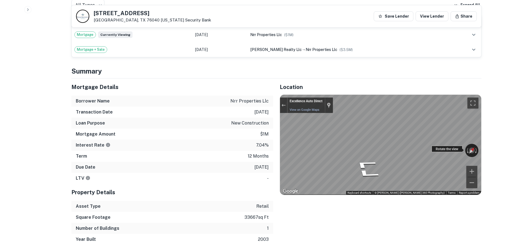
click at [450, 132] on div "← Move left → Move right ↑ Move up ↓ Move down + Zoom in - Zoom out Excellence …" at bounding box center [380, 145] width 201 height 100
click at [483, 141] on div "Back to borrower requests 1701 Airport Fwy Euless, TX 76040 Texas Security Bank…" at bounding box center [276, 239] width 423 height 1233
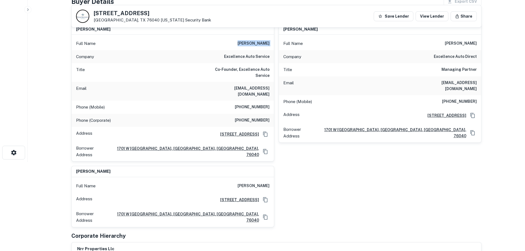
scroll to position [28, 0]
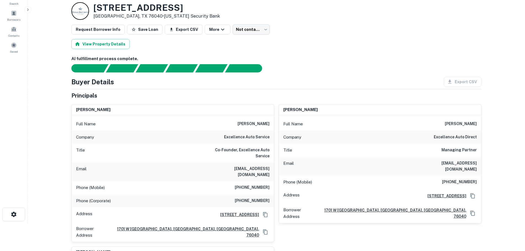
click at [262, 184] on h6 "(214) 354-4600" at bounding box center [252, 187] width 35 height 7
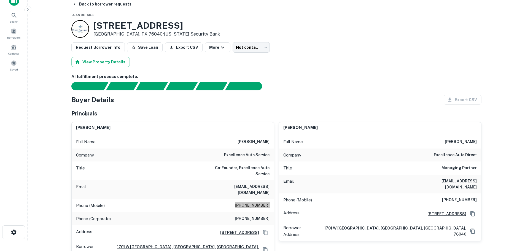
scroll to position [0, 0]
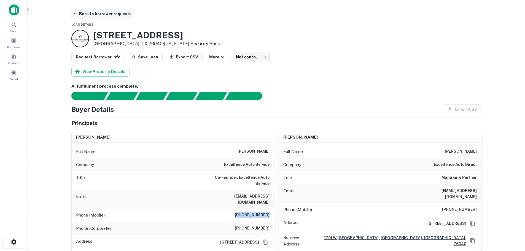
click at [115, 15] on button "Back to borrower requests" at bounding box center [101, 14] width 63 height 10
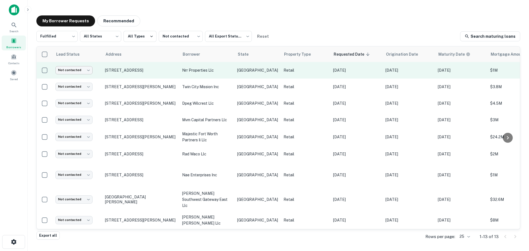
click at [77, 69] on body "Search Borrowers Contacts Saved My Borrower Requests Recommended Fulfilled ****…" at bounding box center [264, 125] width 529 height 251
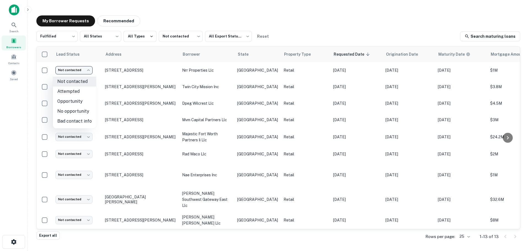
click at [82, 90] on li "Attempted" at bounding box center [74, 91] width 43 height 10
type input "*********"
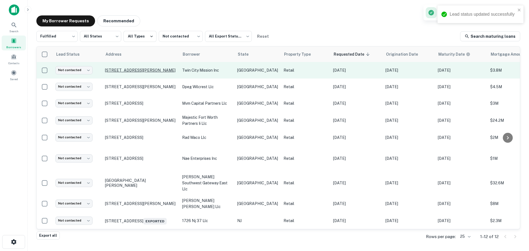
click at [137, 69] on p "410 S Randolph Ave Bryan, TX 77803" at bounding box center [141, 70] width 72 height 5
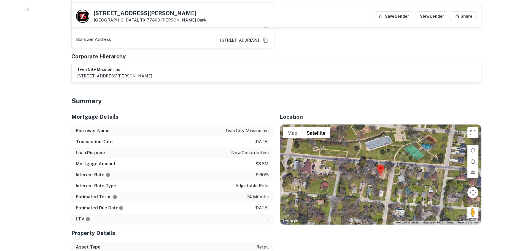
scroll to position [275, 0]
click at [121, 17] on div "410 S Randolph Ave Bryan, TX 77803 Simmons Bank" at bounding box center [150, 16] width 113 height 12
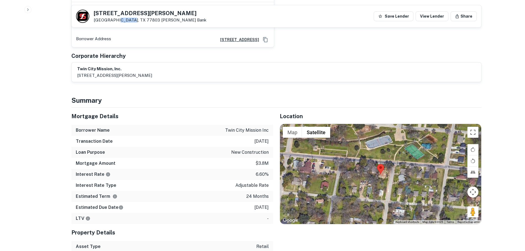
click at [121, 17] on div "410 S Randolph Ave Bryan, TX 77803 Simmons Bank" at bounding box center [150, 16] width 113 height 12
click at [126, 12] on h5 "410 S Randolph Ave" at bounding box center [150, 13] width 113 height 6
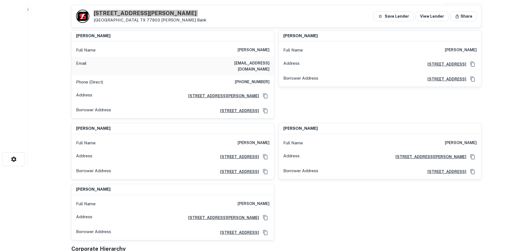
scroll to position [0, 0]
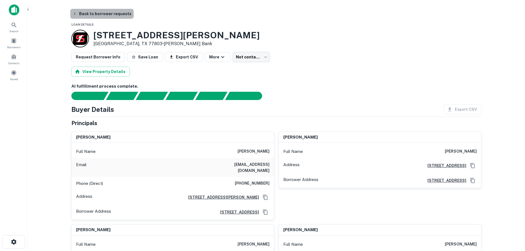
click at [117, 13] on button "Back to borrower requests" at bounding box center [101, 14] width 63 height 10
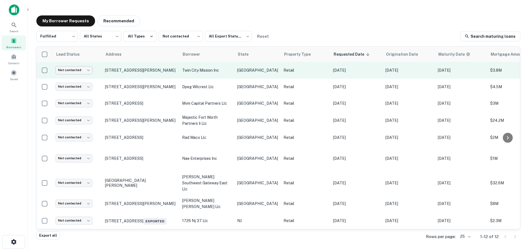
click at [88, 73] on body "Search Borrowers Contacts Saved My Borrower Requests Recommended Fulfilled ****…" at bounding box center [264, 125] width 529 height 251
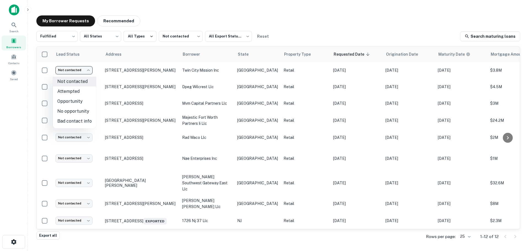
click at [81, 109] on li "No opportunity" at bounding box center [74, 111] width 43 height 10
type input "**********"
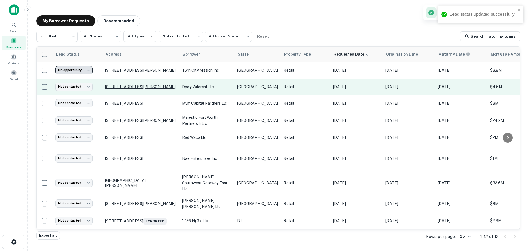
click at [140, 85] on p "[STREET_ADDRESS][PERSON_NAME]" at bounding box center [141, 86] width 72 height 5
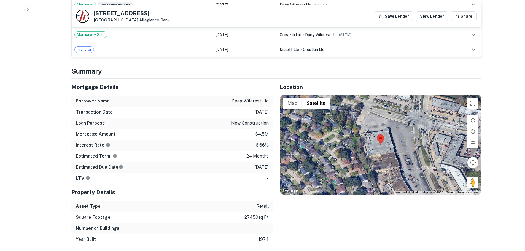
scroll to position [358, 0]
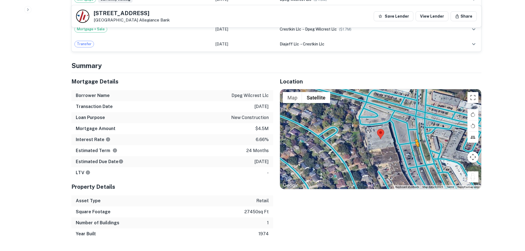
drag, startPoint x: 476, startPoint y: 174, endPoint x: 406, endPoint y: 137, distance: 79.2
click at [406, 138] on div "To activate drag with keyboard, press Alt + Enter. Once in keyboard drag state,…" at bounding box center [380, 139] width 201 height 100
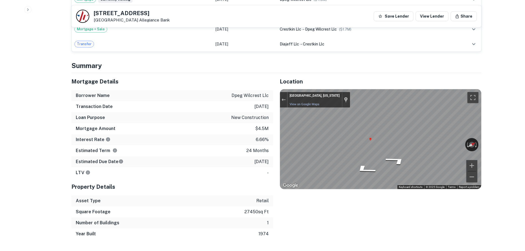
click at [406, 152] on div "Map" at bounding box center [380, 139] width 201 height 100
drag, startPoint x: 130, startPoint y: 19, endPoint x: 174, endPoint y: 19, distance: 43.8
click at [173, 18] on div "11502 S WILCREST DR Houston, TX 77099 Allegiance Bank Save Lender View Lender S…" at bounding box center [276, 16] width 409 height 22
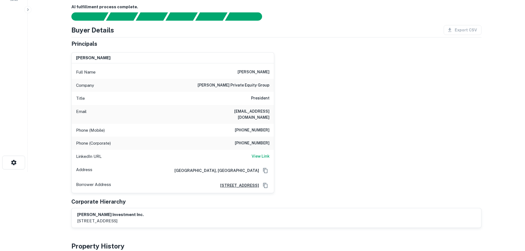
scroll to position [83, 0]
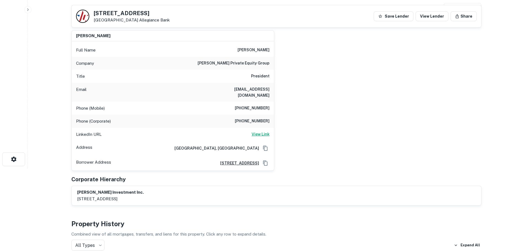
click at [266, 131] on h6 "View Link" at bounding box center [260, 134] width 18 height 6
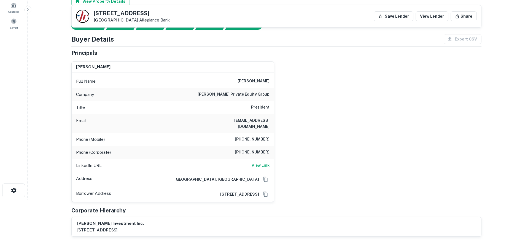
scroll to position [0, 0]
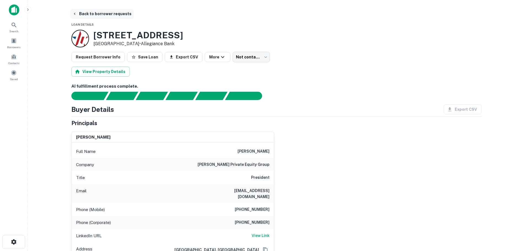
click at [107, 13] on button "Back to borrower requests" at bounding box center [101, 14] width 63 height 10
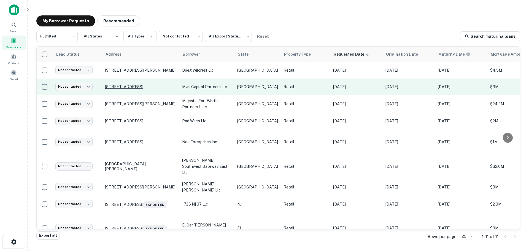
click at [141, 85] on p "5303 Bissonnet St Bellaire, TX 77401" at bounding box center [141, 86] width 72 height 5
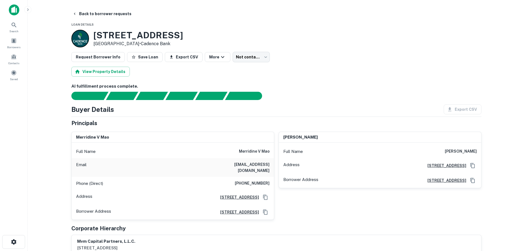
click at [144, 30] on h3 "5303 Bissonnet St" at bounding box center [138, 35] width 90 height 10
click at [147, 34] on h3 "5303 Bissonnet St" at bounding box center [138, 35] width 90 height 10
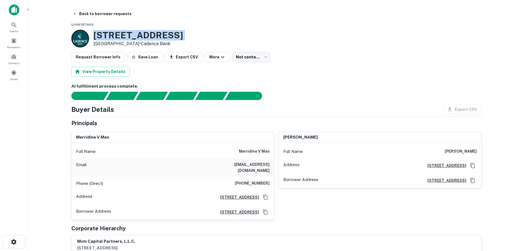
click at [147, 34] on h3 "5303 Bissonnet St" at bounding box center [138, 35] width 90 height 10
click at [153, 31] on h3 "5303 Bissonnet St" at bounding box center [138, 35] width 90 height 10
click at [267, 180] on h6 "(713) 702-4869" at bounding box center [252, 183] width 35 height 7
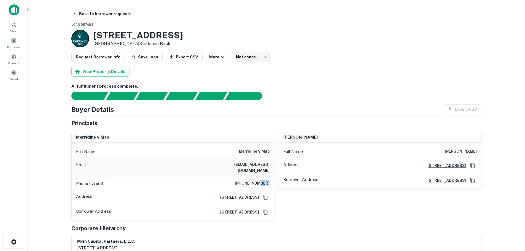
click at [267, 180] on h6 "(713) 702-4869" at bounding box center [252, 183] width 35 height 7
click at [103, 12] on button "Back to borrower requests" at bounding box center [101, 14] width 63 height 10
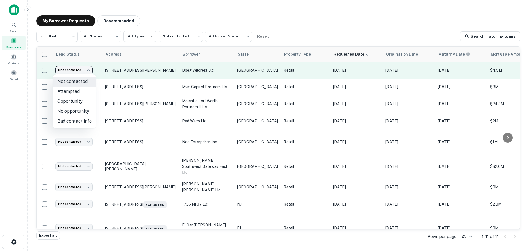
click at [81, 67] on body "Search Borrowers Contacts Saved My Borrower Requests Recommended Fulfilled ****…" at bounding box center [264, 125] width 529 height 251
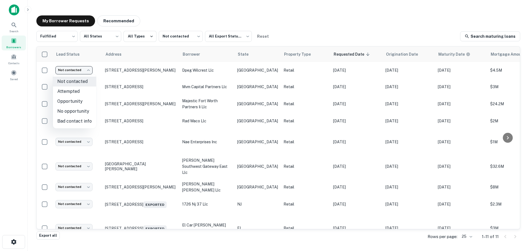
click at [134, 83] on div at bounding box center [264, 125] width 529 height 251
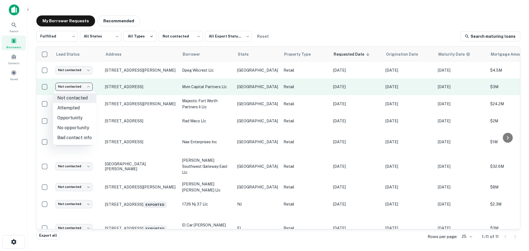
click at [79, 86] on body "Search Borrowers Contacts Saved My Borrower Requests Recommended Fulfilled ****…" at bounding box center [264, 125] width 529 height 251
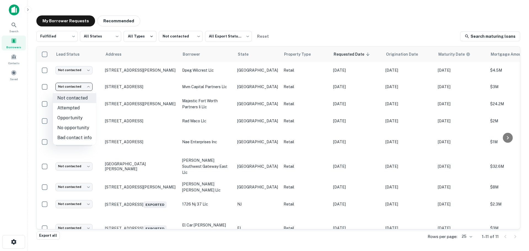
drag, startPoint x: 82, startPoint y: 128, endPoint x: 82, endPoint y: 138, distance: 10.5
click at [82, 138] on ul "Not contacted Attempted Opportunity No opportunity Bad contact info" at bounding box center [74, 118] width 43 height 54
click at [82, 138] on li "Bad contact info" at bounding box center [74, 138] width 43 height 10
type input "**********"
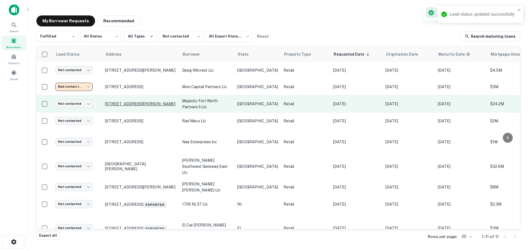
click at [142, 105] on tbody "**********" at bounding box center [342, 171] width 610 height 218
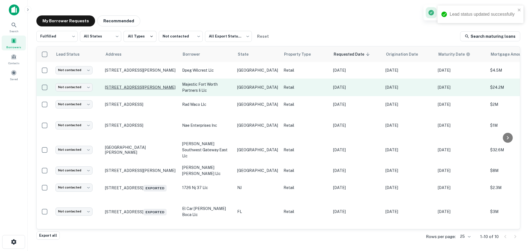
click at [150, 85] on p "701 Meacham Blvd Fort Worth, TX 76106" at bounding box center [141, 87] width 72 height 5
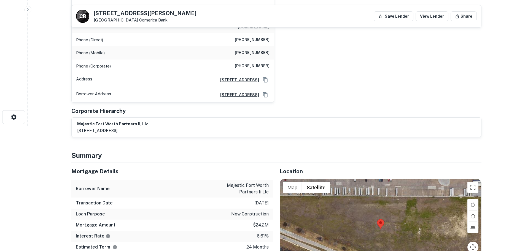
scroll to position [193, 0]
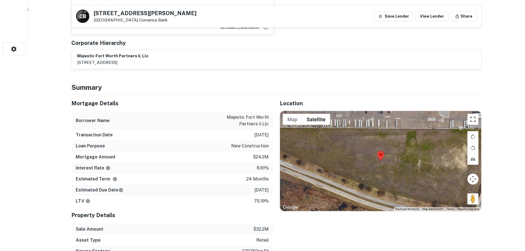
click at [475, 114] on button "Toggle fullscreen view" at bounding box center [472, 119] width 11 height 11
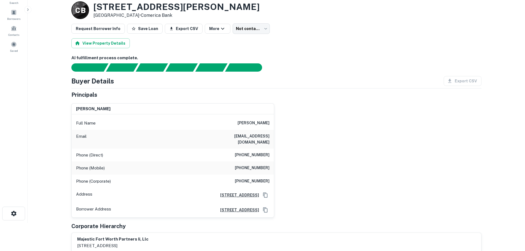
scroll to position [28, 0]
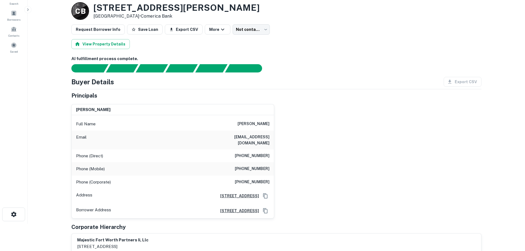
click at [126, 9] on h3 "701 Meacham Blvd" at bounding box center [176, 7] width 166 height 10
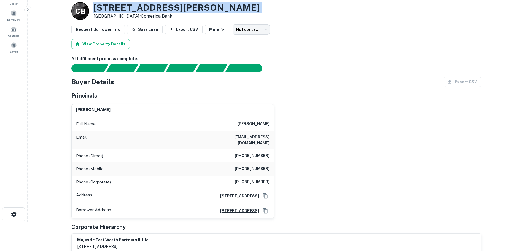
click at [126, 9] on h3 "701 Meacham Blvd" at bounding box center [176, 7] width 166 height 10
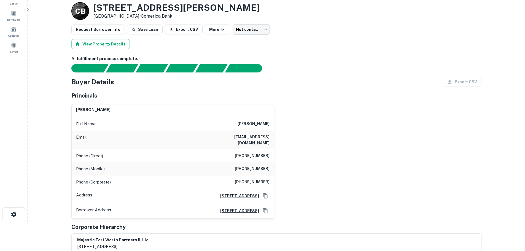
click at [260, 153] on h6 "(760) 648-7420" at bounding box center [252, 156] width 35 height 7
click at [259, 153] on h6 "(760) 648-7420" at bounding box center [252, 156] width 35 height 7
click at [262, 122] on h6 "edward p roski" at bounding box center [253, 124] width 32 height 7
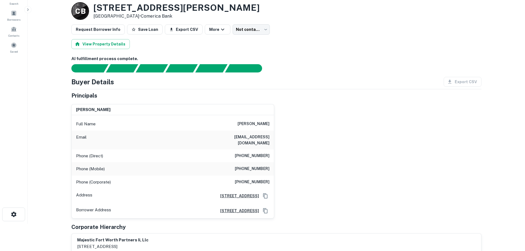
click at [262, 122] on h6 "edward p roski" at bounding box center [253, 124] width 32 height 7
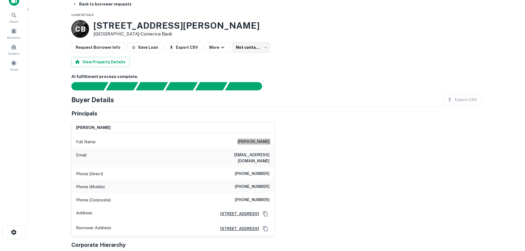
scroll to position [0, 0]
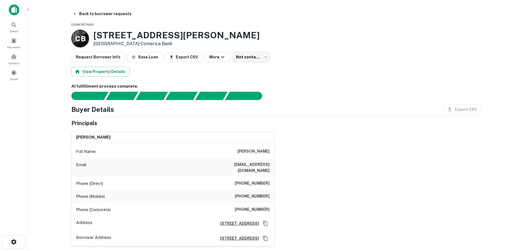
click at [256, 193] on h6 "(562) 692-9581" at bounding box center [252, 196] width 35 height 7
click at [264, 206] on h6 "(562) 699-0453" at bounding box center [252, 209] width 35 height 7
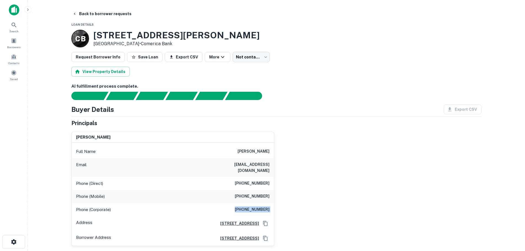
click at [264, 206] on h6 "(562) 699-0453" at bounding box center [252, 209] width 35 height 7
click at [264, 196] on div "Phone (Mobile) (562) 692-9581" at bounding box center [173, 196] width 202 height 13
click at [115, 12] on button "Back to borrower requests" at bounding box center [101, 14] width 63 height 10
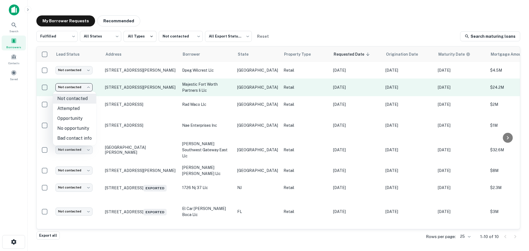
click at [83, 86] on body "Search Borrowers Contacts Saved My Borrower Requests Recommended Fulfilled ****…" at bounding box center [264, 125] width 529 height 251
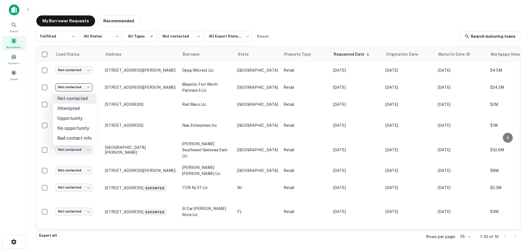
click at [80, 131] on li "No opportunity" at bounding box center [74, 128] width 43 height 10
type input "**********"
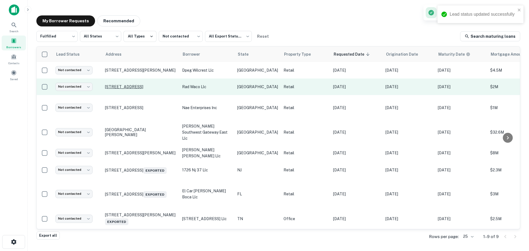
click at [142, 87] on p "319 S 4th St Waco, TX 76701" at bounding box center [141, 86] width 72 height 5
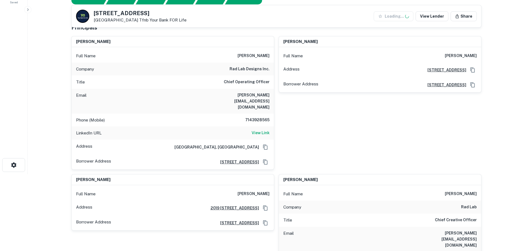
scroll to position [83, 0]
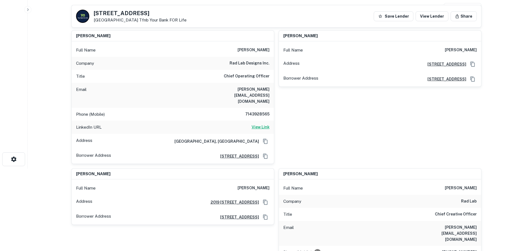
click at [259, 124] on h6 "View Link" at bounding box center [260, 127] width 18 height 6
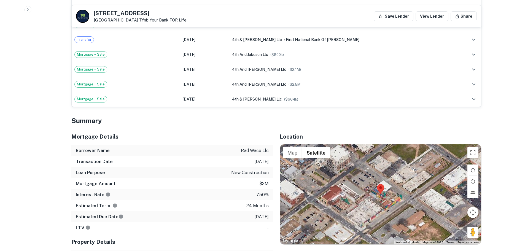
scroll to position [496, 0]
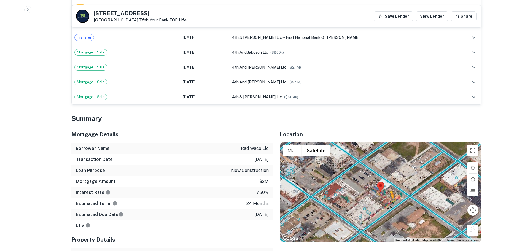
drag, startPoint x: 469, startPoint y: 207, endPoint x: 389, endPoint y: 180, distance: 84.3
click at [389, 180] on div "To activate drag with keyboard, press Alt + Enter. Once in keyboard drag state,…" at bounding box center [380, 192] width 201 height 100
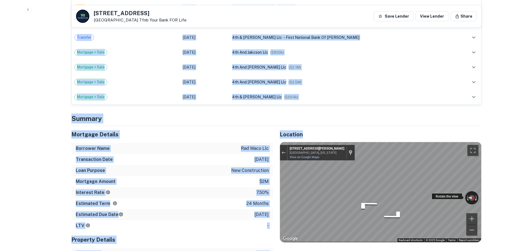
drag, startPoint x: 491, startPoint y: 174, endPoint x: 545, endPoint y: 183, distance: 54.4
click at [214, 143] on div "Borrower Name rad waco llc" at bounding box center [172, 148] width 202 height 11
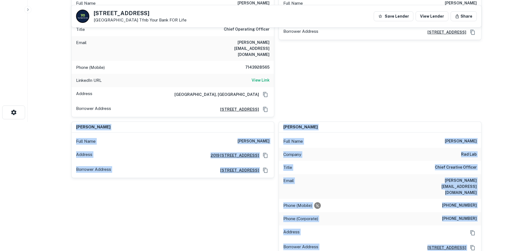
scroll to position [55, 0]
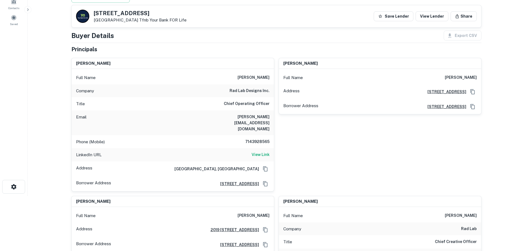
click at [255, 139] on h6 "7143928565" at bounding box center [252, 142] width 33 height 7
click at [256, 139] on h6 "7143928565" at bounding box center [252, 142] width 33 height 7
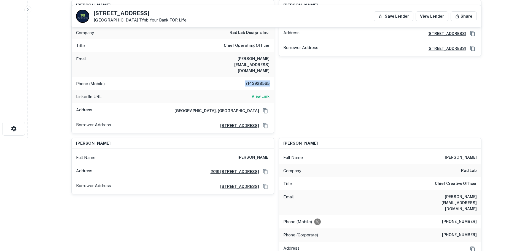
scroll to position [0, 0]
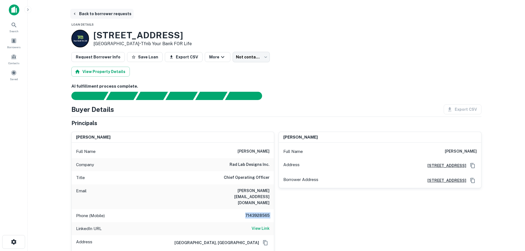
click at [109, 14] on button "Back to borrower requests" at bounding box center [101, 14] width 63 height 10
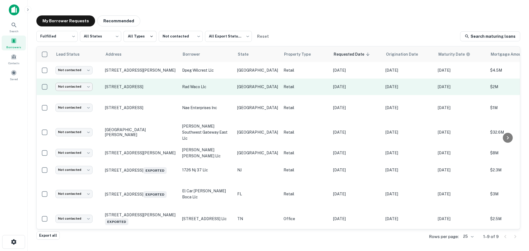
click at [74, 88] on body "Search Borrowers Contacts Saved My Borrower Requests Recommended Fulfilled ****…" at bounding box center [264, 125] width 529 height 251
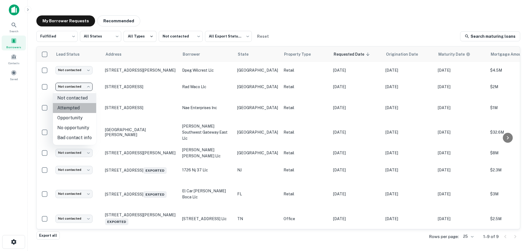
click at [82, 109] on li "Attempted" at bounding box center [74, 108] width 43 height 10
type input "*********"
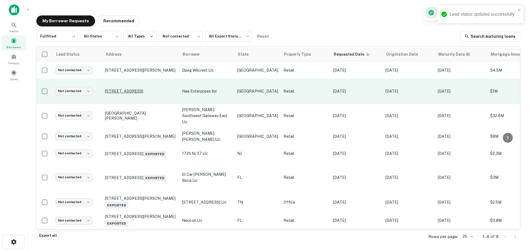
click at [124, 93] on p "[STREET_ADDRESS]" at bounding box center [141, 91] width 72 height 5
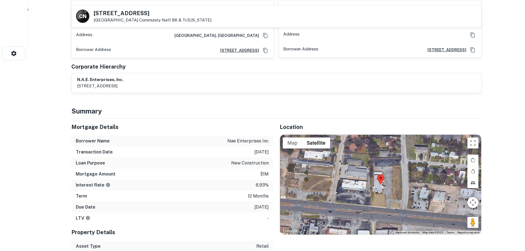
scroll to position [193, 0]
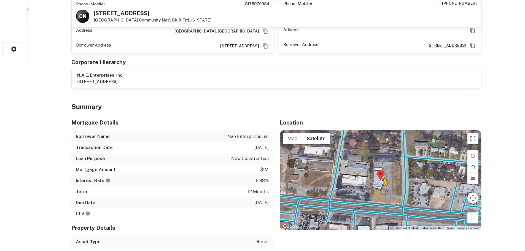
drag, startPoint x: 471, startPoint y: 216, endPoint x: 383, endPoint y: 182, distance: 94.4
click at [383, 182] on div "To activate drag with keyboard, press Alt + Enter. Once in keyboard drag state,…" at bounding box center [380, 180] width 201 height 100
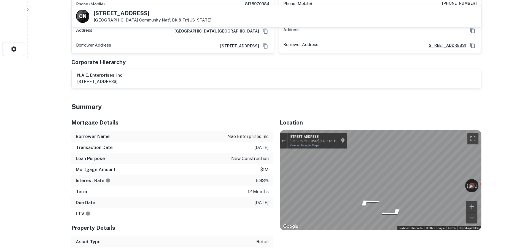
click at [128, 10] on div "C N 8200 Camp Bowie West Blvd Fort Worth, TX 76116 Community Nat'l BK & Tr/texas" at bounding box center [276, 16] width 409 height 22
click at [128, 11] on h5 "8200 Camp Bowie West Blvd" at bounding box center [153, 13] width 118 height 6
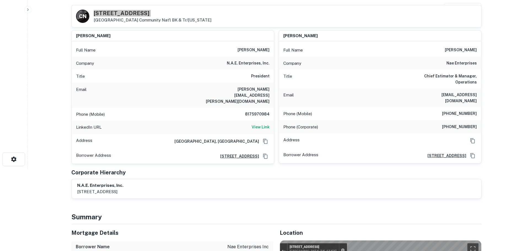
scroll to position [55, 0]
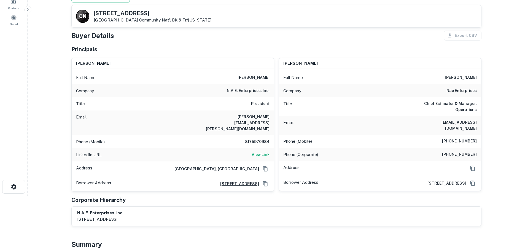
click at [265, 139] on h6 "8175970984" at bounding box center [252, 142] width 33 height 7
click at [266, 151] on h6 "View Link" at bounding box center [260, 154] width 18 height 6
click at [264, 139] on h6 "8175970984" at bounding box center [252, 142] width 33 height 7
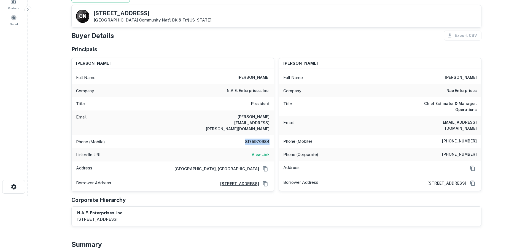
click at [264, 139] on h6 "8175970984" at bounding box center [252, 142] width 33 height 7
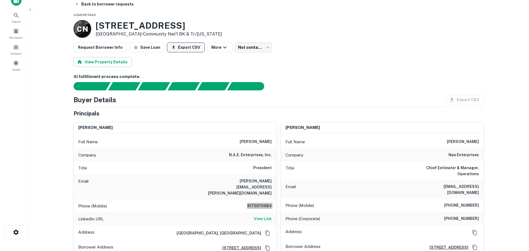
scroll to position [0, 0]
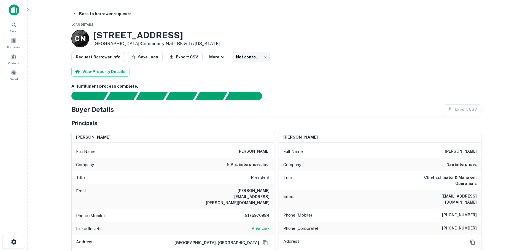
click at [464, 212] on h6 "(469) 516-4719" at bounding box center [459, 215] width 35 height 7
drag, startPoint x: 112, startPoint y: 14, endPoint x: 117, endPoint y: 12, distance: 5.3
click at [115, 13] on button "Back to borrower requests" at bounding box center [101, 14] width 63 height 10
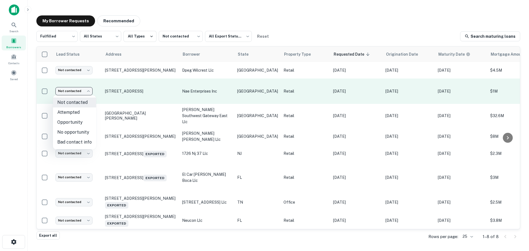
click at [78, 89] on body "Search Borrowers Contacts Saved My Borrower Requests Recommended Fulfilled ****…" at bounding box center [264, 125] width 529 height 251
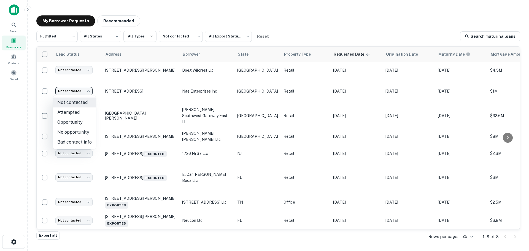
click at [83, 116] on li "Attempted" at bounding box center [74, 112] width 43 height 10
type input "*********"
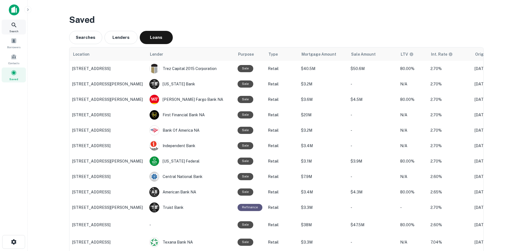
click at [15, 27] on icon at bounding box center [14, 25] width 7 height 7
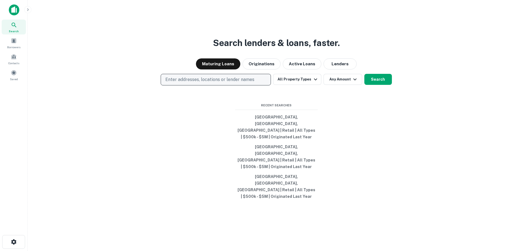
click at [197, 83] on p "Enter addresses, locations or lender names" at bounding box center [209, 79] width 89 height 7
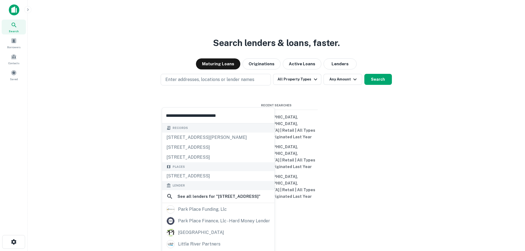
click at [185, 117] on input "**********" at bounding box center [218, 115] width 112 height 15
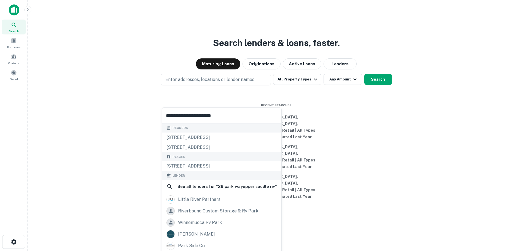
type input "**********"
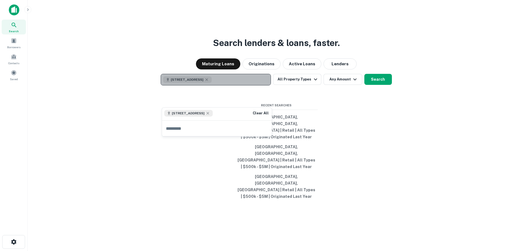
click at [248, 85] on button "29 Park Way, Upper Saddle River, NJ 07458, USA" at bounding box center [216, 80] width 110 height 12
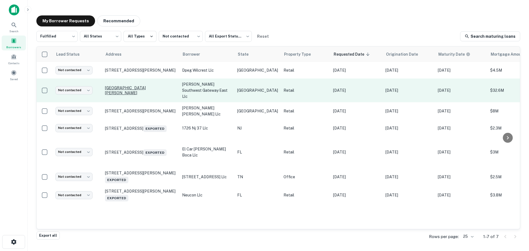
click at [132, 89] on p "[GEOGRAPHIC_DATA][PERSON_NAME]" at bounding box center [141, 90] width 72 height 10
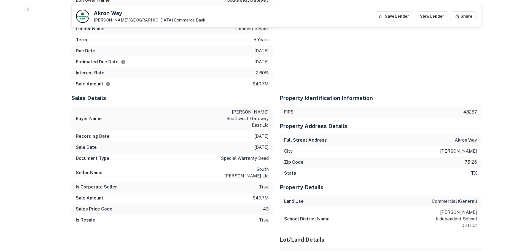
scroll to position [579, 0]
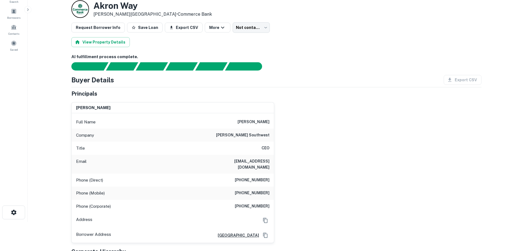
scroll to position [0, 0]
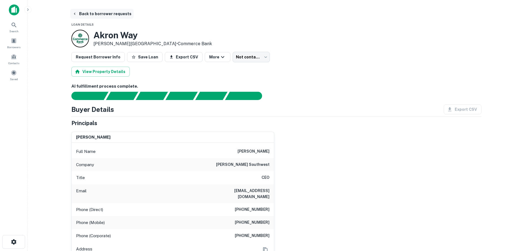
click at [95, 12] on button "Back to borrower requests" at bounding box center [101, 14] width 63 height 10
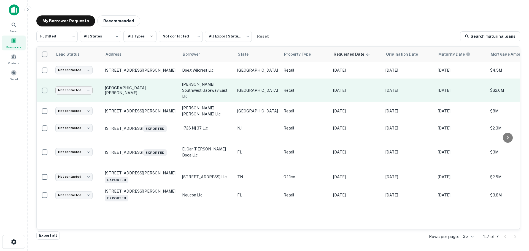
click at [78, 86] on body "Search Borrowers Contacts Saved My Borrower Requests Recommended Fulfilled ****…" at bounding box center [264, 125] width 529 height 251
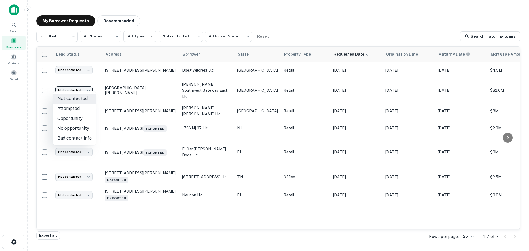
click at [79, 136] on li "Bad contact info" at bounding box center [74, 138] width 43 height 10
type input "**********"
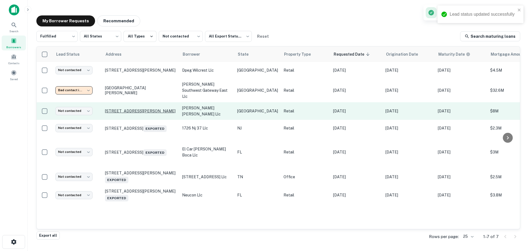
click at [134, 109] on p "[STREET_ADDRESS][PERSON_NAME]" at bounding box center [141, 111] width 72 height 5
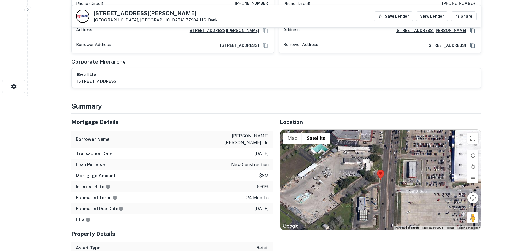
scroll to position [165, 0]
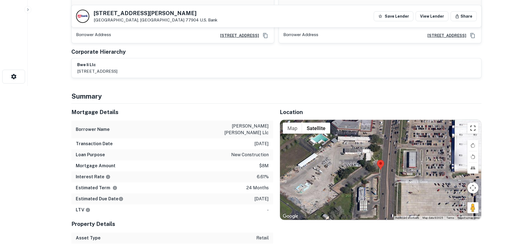
click at [470, 126] on button "Toggle fullscreen view" at bounding box center [472, 128] width 11 height 11
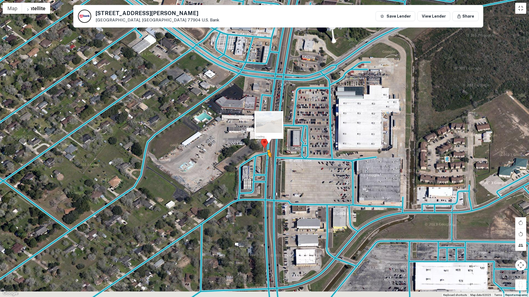
drag, startPoint x: 522, startPoint y: 284, endPoint x: 264, endPoint y: 159, distance: 286.4
click at [264, 159] on div "To activate drag with keyboard, press Alt + Enter. Once in keyboard drag state,…" at bounding box center [264, 148] width 529 height 297
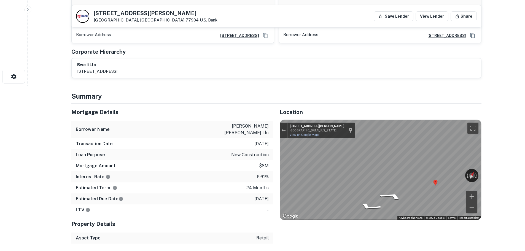
click at [128, 14] on h5 "[STREET_ADDRESS][PERSON_NAME]" at bounding box center [156, 13] width 124 height 6
copy h5 "[STREET_ADDRESS][PERSON_NAME]"
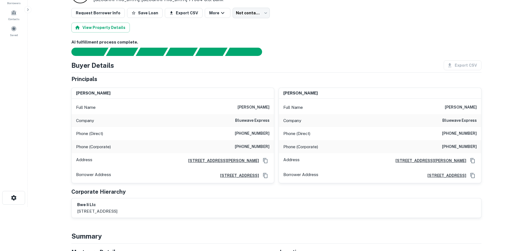
scroll to position [28, 0]
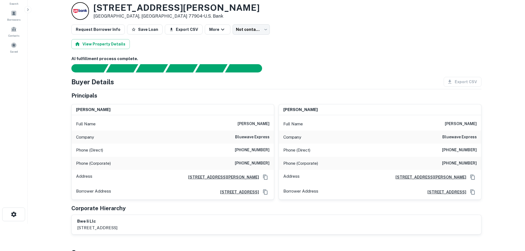
click at [259, 148] on h6 "[PHONE_NUMBER]" at bounding box center [252, 150] width 35 height 7
copy h6 "[PHONE_NUMBER]"
click at [256, 166] on h6 "[PHONE_NUMBER]" at bounding box center [252, 163] width 35 height 7
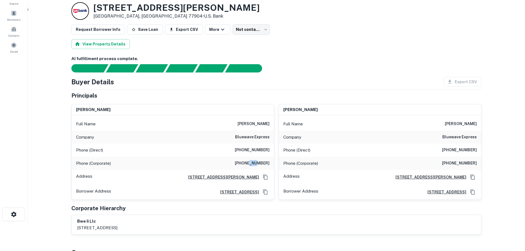
click at [256, 166] on h6 "[PHONE_NUMBER]" at bounding box center [252, 163] width 35 height 7
click at [257, 163] on h6 "[PHONE_NUMBER]" at bounding box center [252, 163] width 35 height 7
click at [250, 150] on h6 "[PHONE_NUMBER]" at bounding box center [252, 150] width 35 height 7
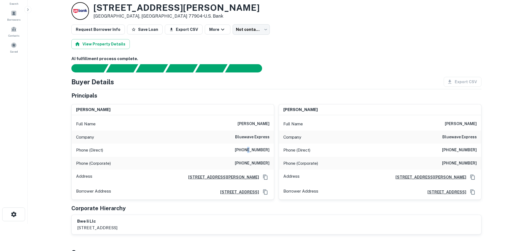
click at [250, 150] on h6 "[PHONE_NUMBER]" at bounding box center [252, 150] width 35 height 7
copy h6 "[PHONE_NUMBER]"
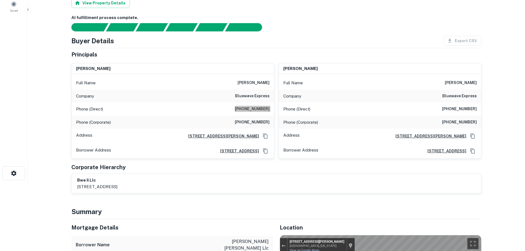
scroll to position [0, 0]
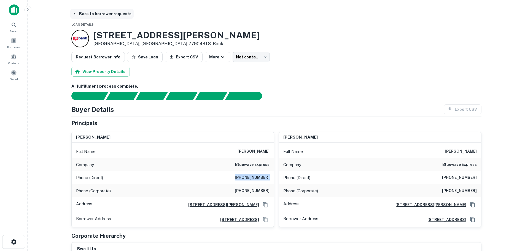
click at [103, 14] on button "Back to borrower requests" at bounding box center [101, 14] width 63 height 10
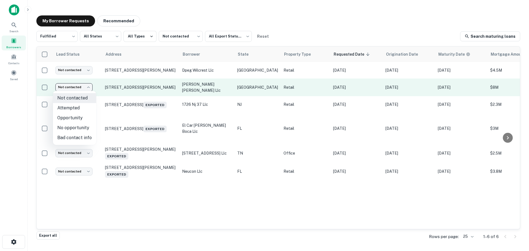
click at [76, 87] on body "Search Borrowers Contacts Saved My Borrower Requests Recommended Fulfilled ****…" at bounding box center [264, 125] width 529 height 251
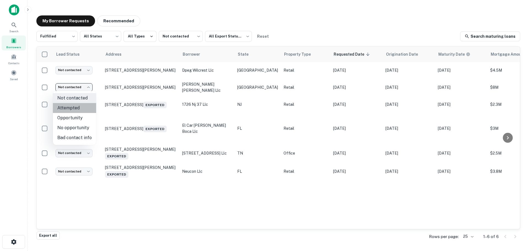
click at [78, 110] on li "Attempted" at bounding box center [74, 108] width 43 height 10
type input "*********"
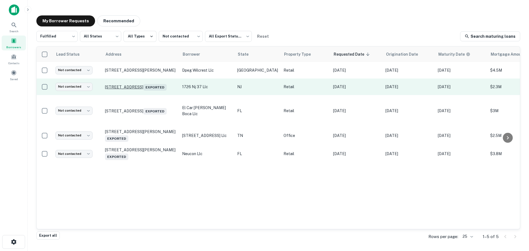
click at [145, 83] on p "[STREET_ADDRESS] Exported" at bounding box center [141, 87] width 72 height 8
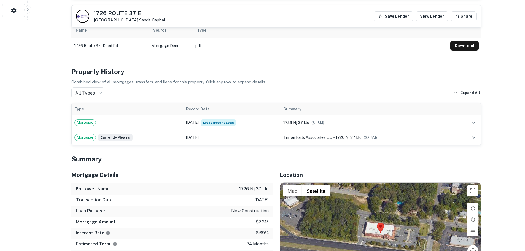
scroll to position [303, 0]
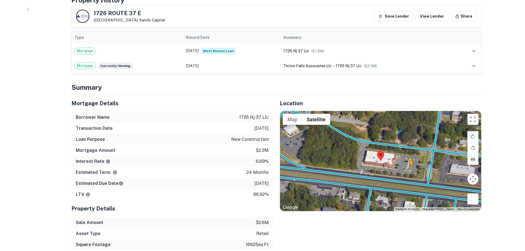
drag, startPoint x: 472, startPoint y: 199, endPoint x: 404, endPoint y: 168, distance: 75.3
click at [404, 168] on div "To activate drag with keyboard, press Alt + Enter. Once in keyboard drag state,…" at bounding box center [380, 161] width 201 height 100
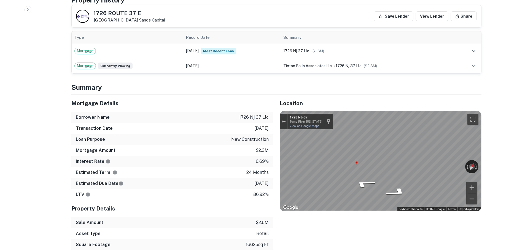
click at [110, 12] on h5 "1726 ROUTE 37 E" at bounding box center [129, 13] width 71 height 6
drag, startPoint x: 110, startPoint y: 12, endPoint x: 113, endPoint y: 15, distance: 4.9
click at [113, 15] on h5 "1726 ROUTE 37 E" at bounding box center [129, 13] width 71 height 6
copy h5 "1726 ROUTE 37 E"
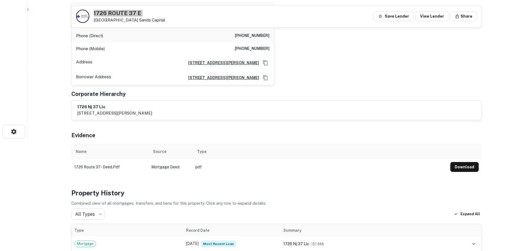
scroll to position [83, 0]
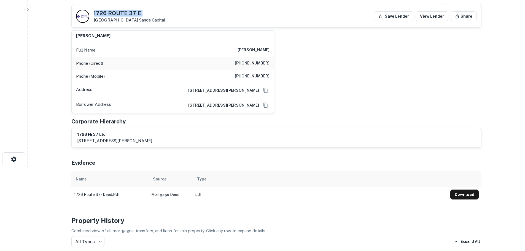
click at [256, 64] on h6 "[PHONE_NUMBER]" at bounding box center [252, 63] width 35 height 7
copy h6 "[PHONE_NUMBER]"
click at [267, 73] on h6 "[PHONE_NUMBER]" at bounding box center [252, 76] width 35 height 7
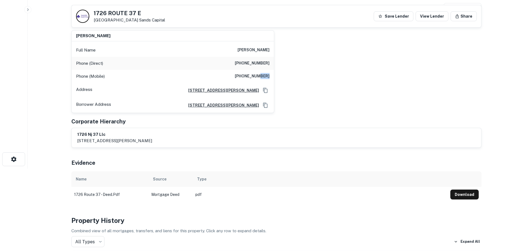
click at [267, 73] on h6 "[PHONE_NUMBER]" at bounding box center [252, 76] width 35 height 7
copy h6 "[PHONE_NUMBER]"
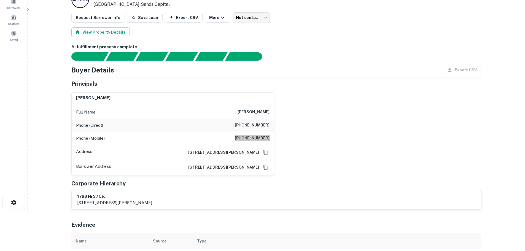
scroll to position [0, 0]
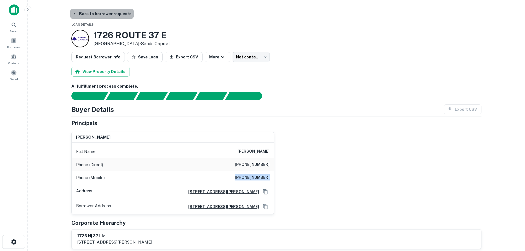
click at [107, 13] on button "Back to borrower requests" at bounding box center [101, 14] width 63 height 10
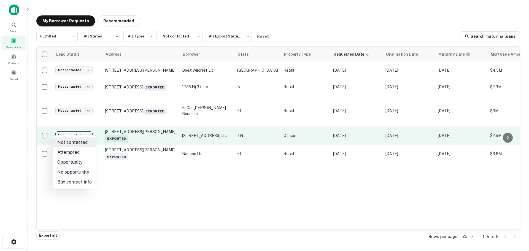
click at [72, 130] on body "Search Borrowers Contacts Saved My Borrower Requests Recommended Fulfilled ****…" at bounding box center [264, 125] width 529 height 251
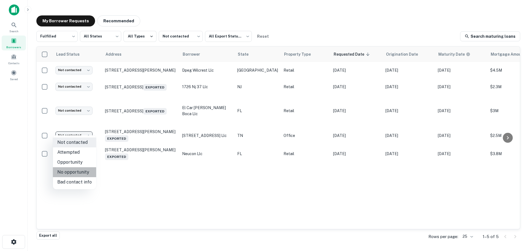
click at [84, 170] on li "No opportunity" at bounding box center [74, 172] width 43 height 10
type input "**********"
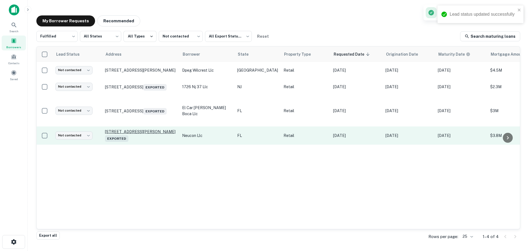
click at [140, 129] on p "[STREET_ADDRESS][PERSON_NAME] Exported" at bounding box center [141, 135] width 72 height 13
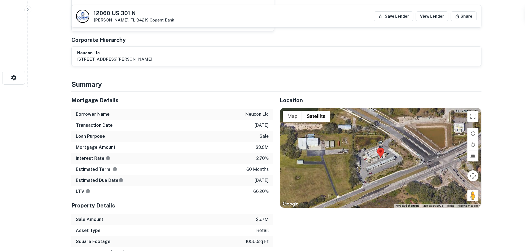
scroll to position [165, 0]
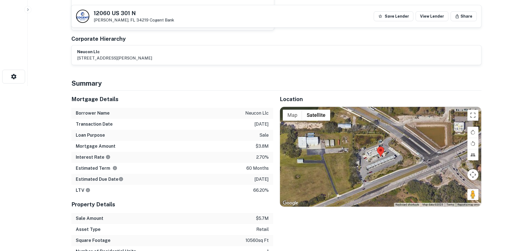
drag, startPoint x: 467, startPoint y: 194, endPoint x: 423, endPoint y: 180, distance: 45.8
click at [423, 180] on div "Map Terrain Satellite Labels Keyboard shortcuts Map Data Map data ©2025 Map dat…" at bounding box center [380, 157] width 201 height 100
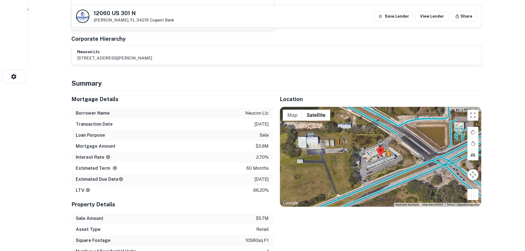
drag, startPoint x: 469, startPoint y: 193, endPoint x: 384, endPoint y: 160, distance: 90.2
click at [384, 160] on div "To activate drag with keyboard, press Alt + Enter. Once in keyboard drag state,…" at bounding box center [380, 157] width 201 height 100
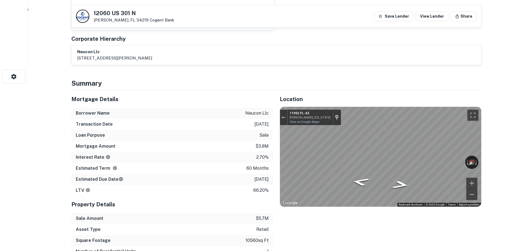
click at [262, 175] on div "Mortgage Details Borrower Name neucon llc Transaction Date [DATE] Loan Purpose …" at bounding box center [273, 185] width 416 height 188
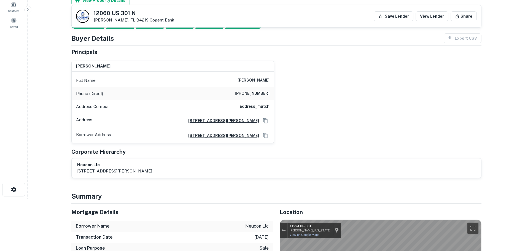
scroll to position [0, 0]
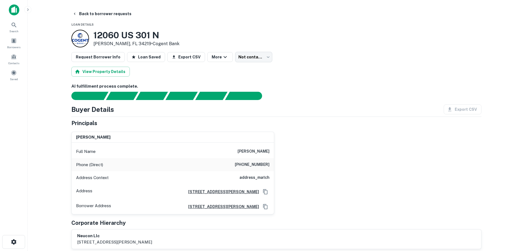
click at [261, 161] on div "Phone (Direct) [PHONE_NUMBER]" at bounding box center [173, 164] width 202 height 13
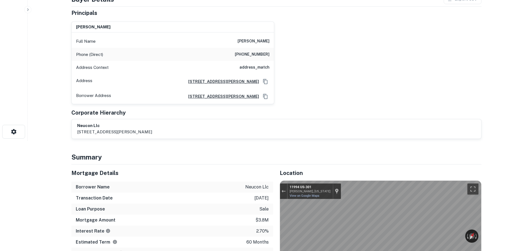
scroll to position [28, 0]
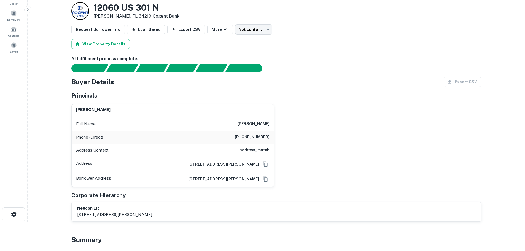
click at [253, 141] on div "Phone (Direct) [PHONE_NUMBER]" at bounding box center [173, 137] width 202 height 13
copy h6 "[PHONE_NUMBER]"
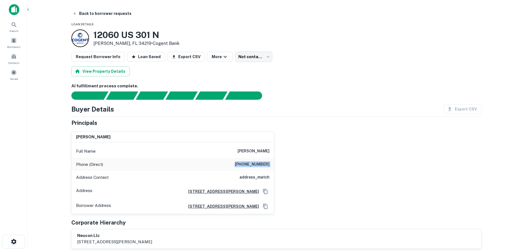
scroll to position [0, 0]
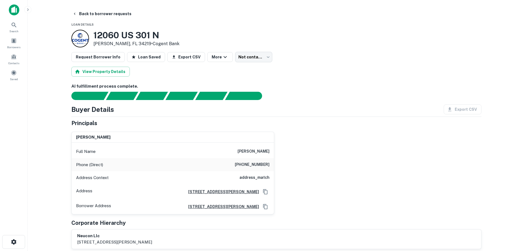
click at [251, 151] on h6 "[PERSON_NAME]" at bounding box center [253, 151] width 32 height 7
copy h6 "[PERSON_NAME]"
click at [237, 151] on h6 "[PERSON_NAME]" at bounding box center [253, 151] width 32 height 7
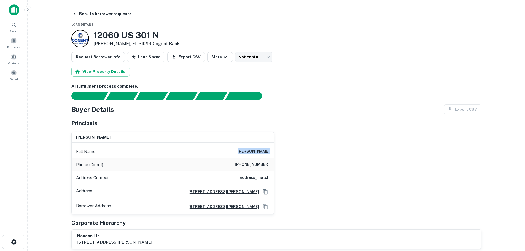
click at [237, 151] on h6 "[PERSON_NAME]" at bounding box center [253, 151] width 32 height 7
click at [224, 153] on div "Full Name [PERSON_NAME]" at bounding box center [173, 151] width 202 height 13
click at [226, 153] on div "Full Name [PERSON_NAME]" at bounding box center [173, 151] width 202 height 13
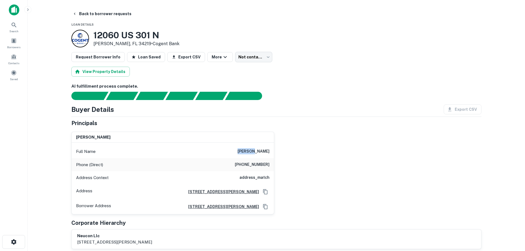
click at [226, 153] on div "Full Name [PERSON_NAME]" at bounding box center [173, 151] width 202 height 13
copy h6 "[PERSON_NAME]"
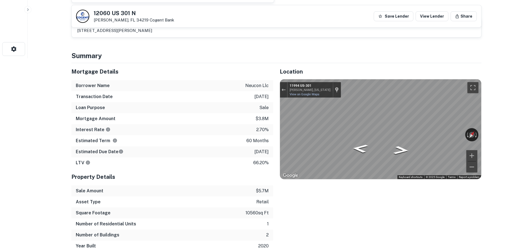
scroll to position [28, 0]
